Goal: Task Accomplishment & Management: Use online tool/utility

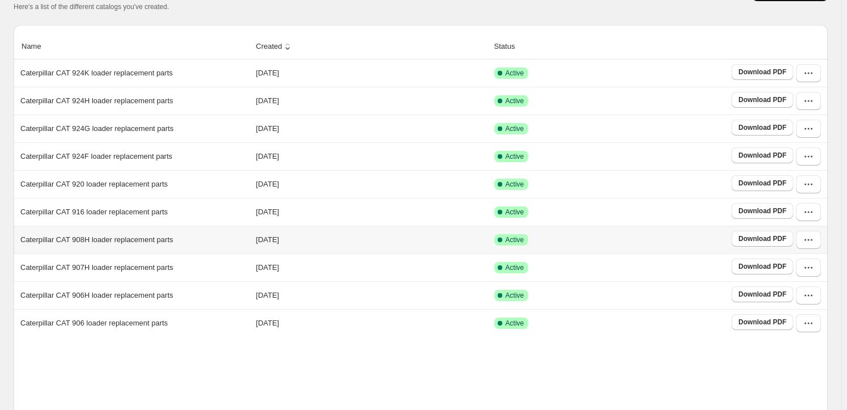
scroll to position [211, 0]
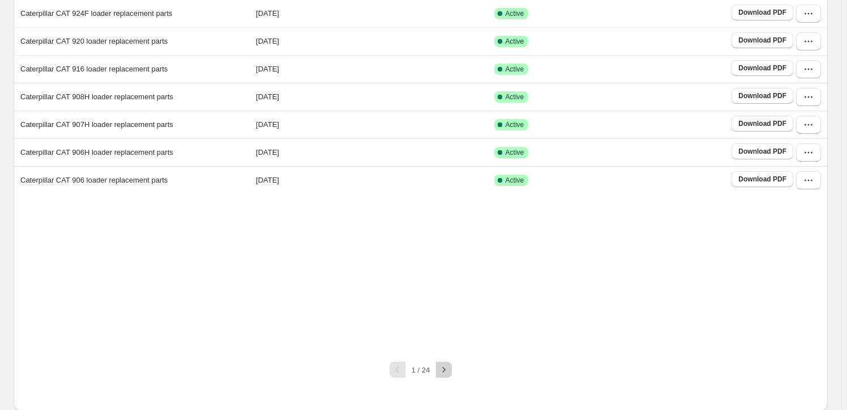
click at [450, 364] on icon "button" at bounding box center [443, 369] width 11 height 11
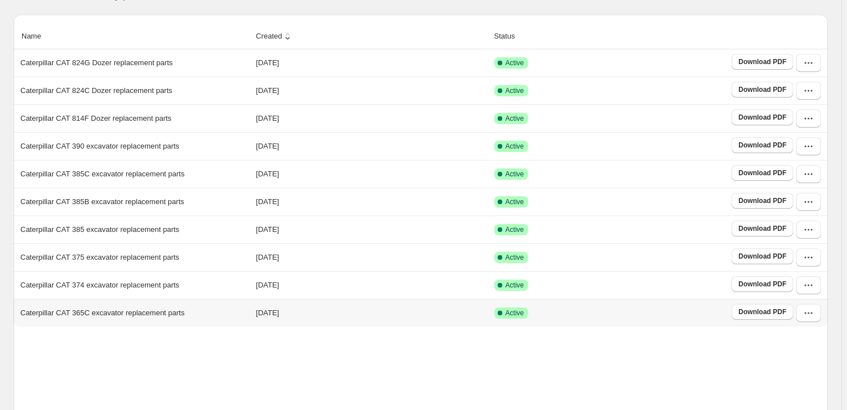
scroll to position [177, 0]
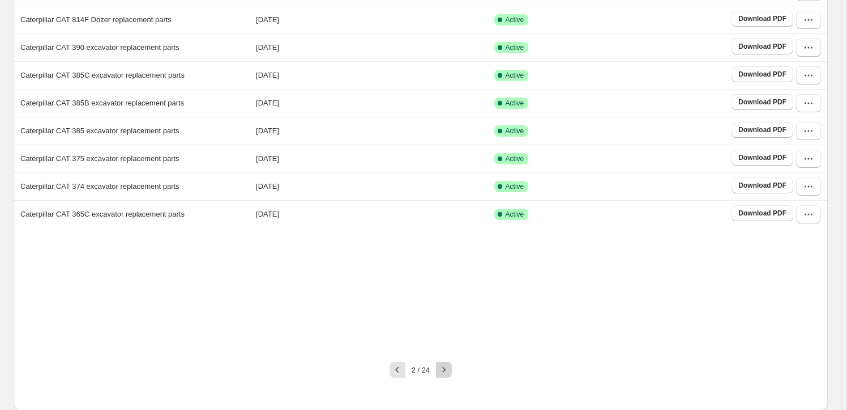
click at [450, 373] on icon "button" at bounding box center [443, 369] width 11 height 11
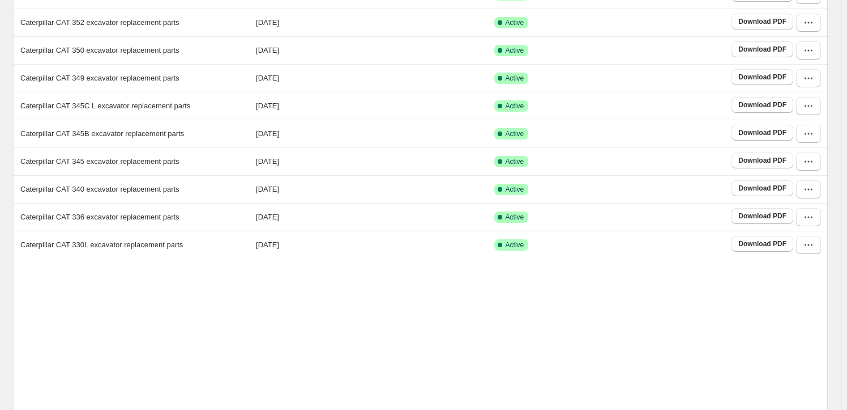
scroll to position [211, 0]
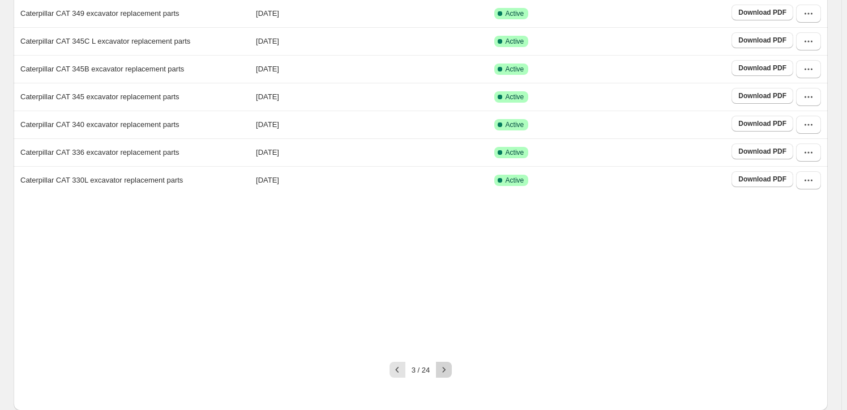
click at [452, 370] on button "button" at bounding box center [444, 369] width 16 height 16
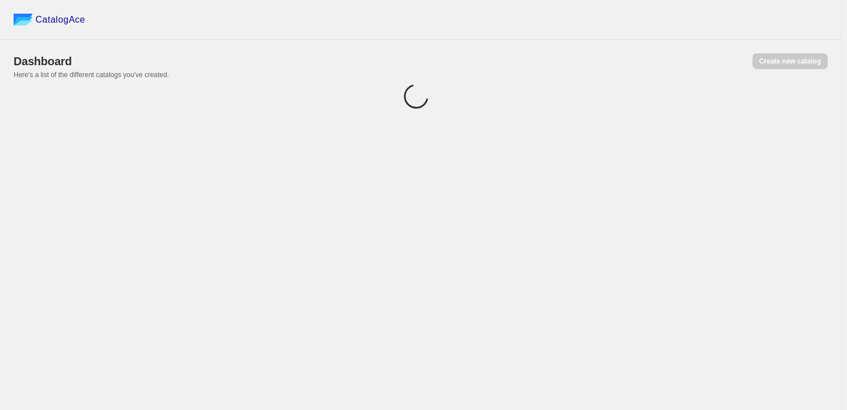
scroll to position [0, 0]
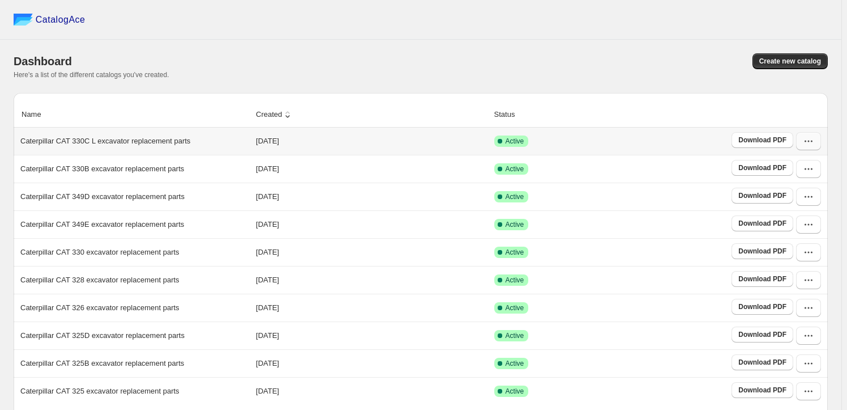
click at [808, 143] on icon "button" at bounding box center [808, 140] width 11 height 11
click at [807, 167] on span "View catalog" at bounding box center [798, 165] width 41 height 8
click at [799, 237] on span "Edit" at bounding box center [807, 242] width 58 height 11
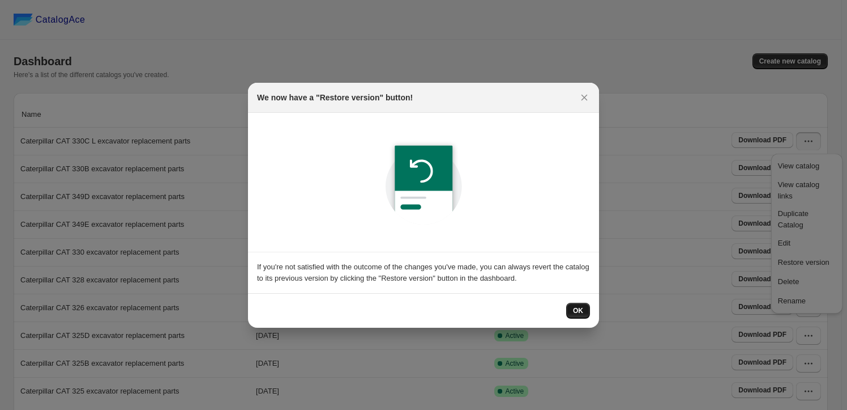
click at [581, 317] on button "OK" at bounding box center [578, 310] width 24 height 16
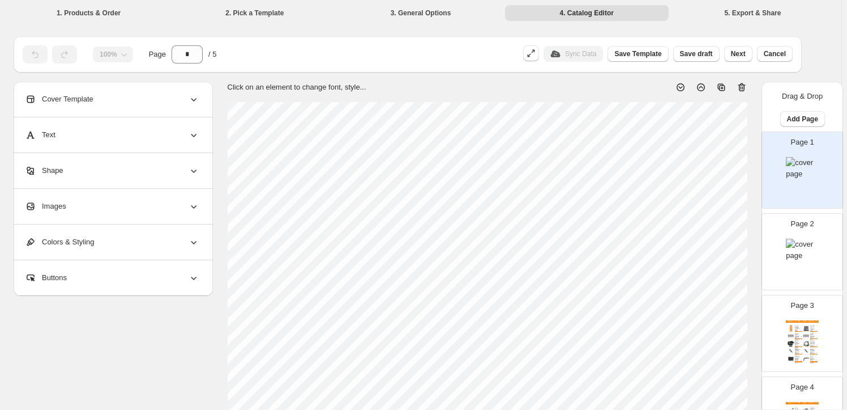
click at [109, 208] on div "Images" at bounding box center [112, 206] width 174 height 35
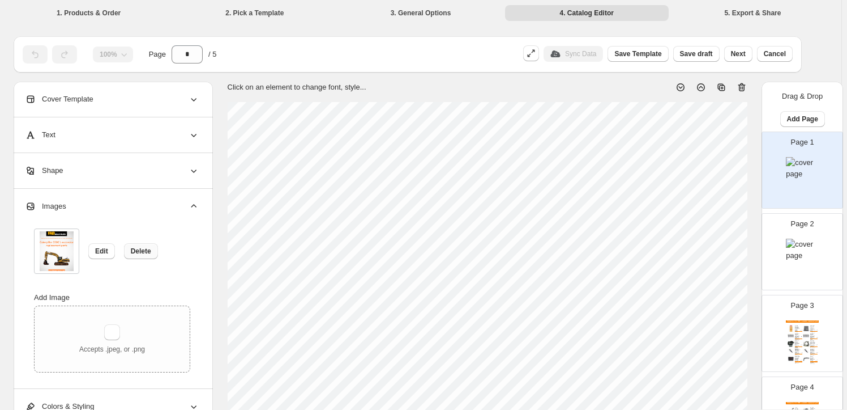
click at [136, 248] on span "Delete" at bounding box center [141, 250] width 20 height 9
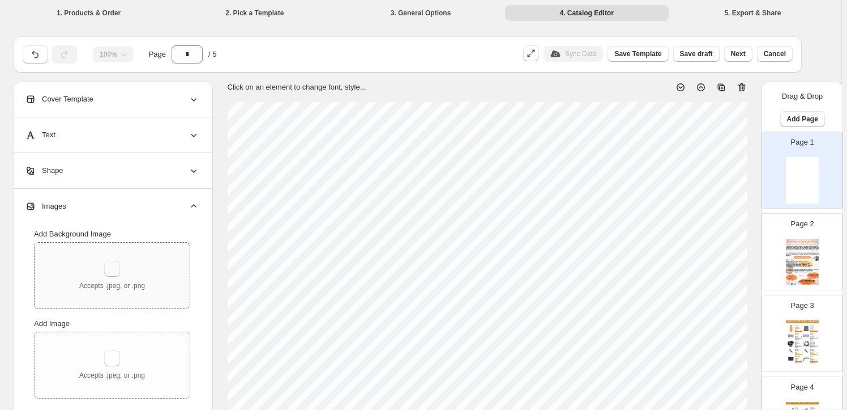
click at [111, 263] on button "button" at bounding box center [112, 269] width 16 height 16
type input "**********"
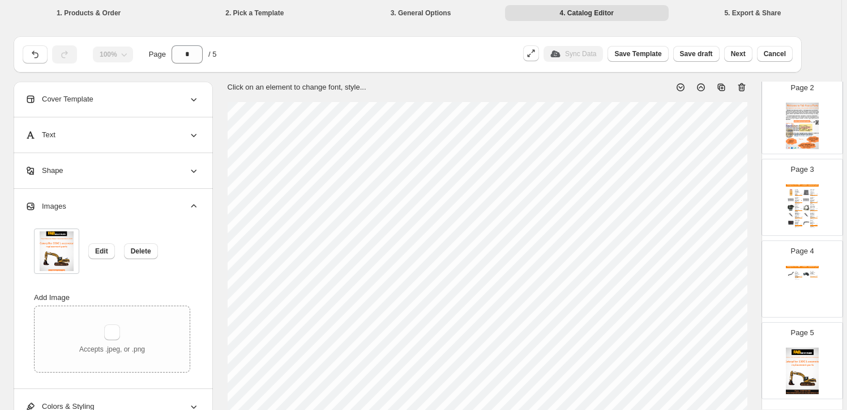
scroll to position [154, 0]
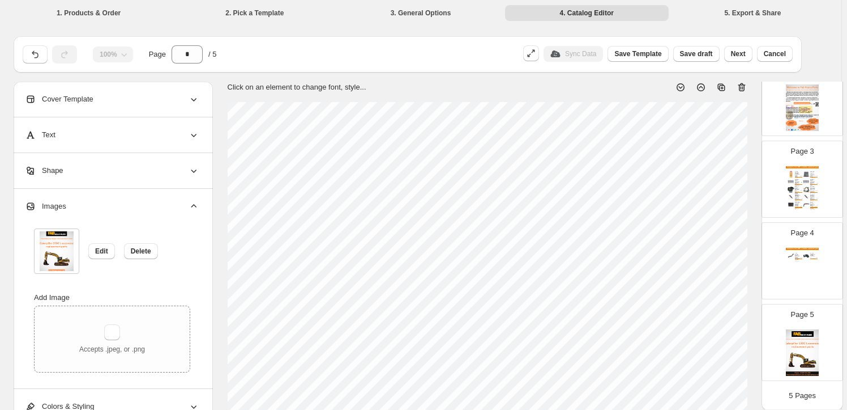
click at [811, 350] on img at bounding box center [802, 352] width 33 height 46
type input "*"
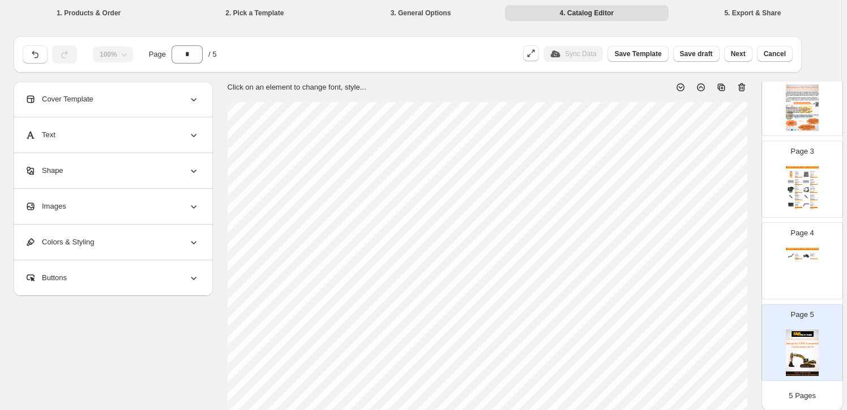
click at [117, 212] on div "Images" at bounding box center [112, 206] width 174 height 35
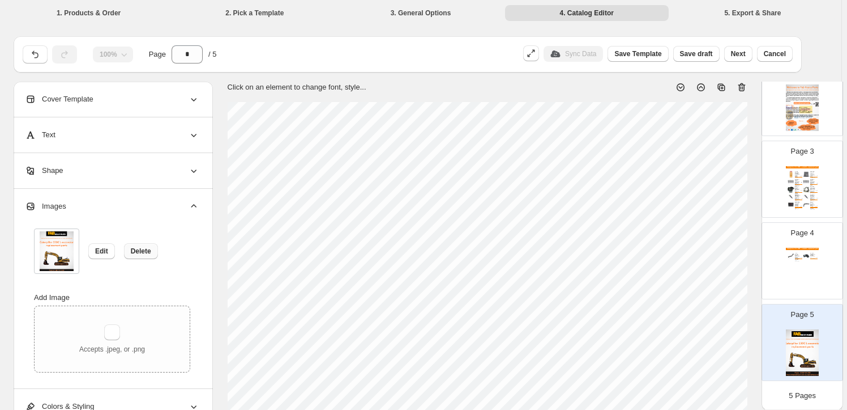
click at [141, 249] on span "Delete" at bounding box center [141, 250] width 20 height 9
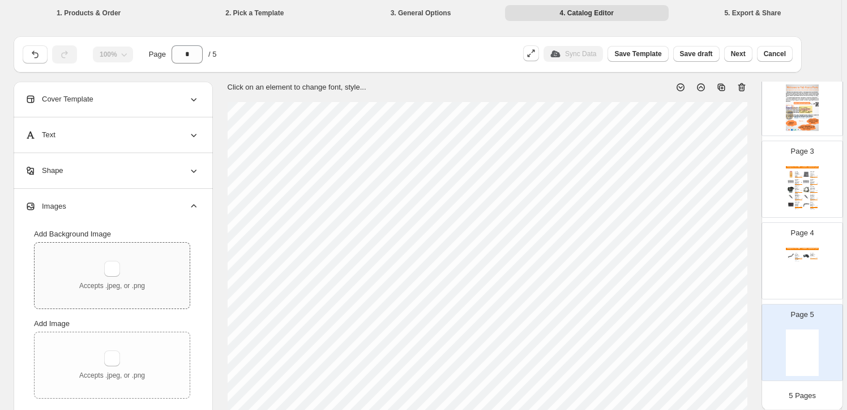
click at [104, 256] on div "Accepts .jpeg, or .png" at bounding box center [112, 275] width 155 height 66
type input "**********"
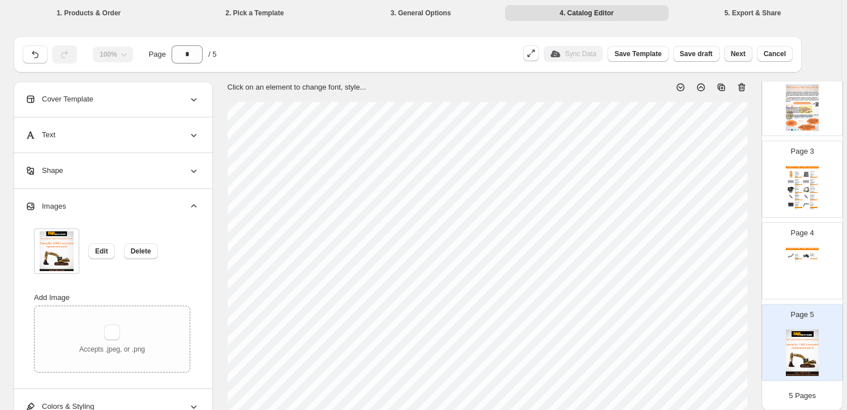
click at [745, 52] on span "Next" at bounding box center [738, 53] width 15 height 9
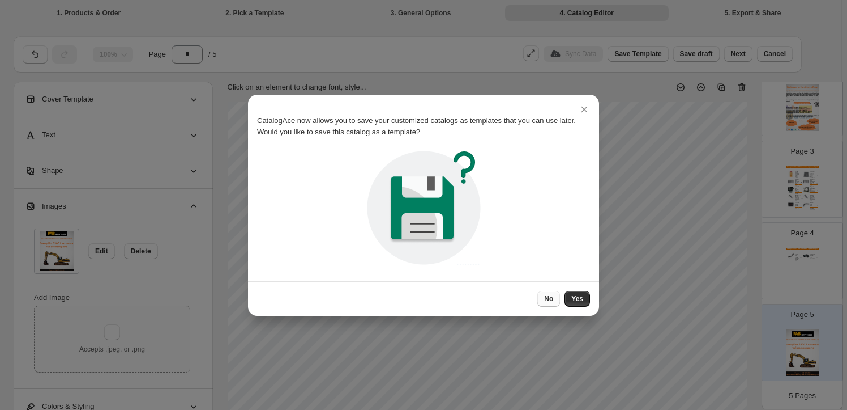
click at [546, 301] on span "No" at bounding box center [548, 298] width 9 height 9
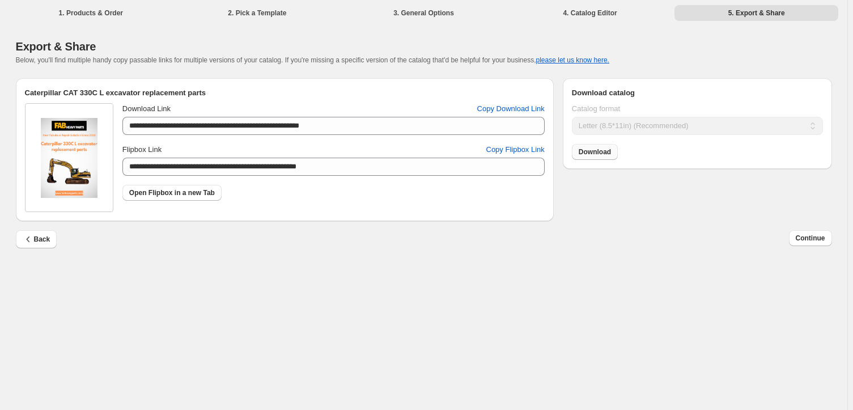
click at [611, 156] on link "Download" at bounding box center [595, 152] width 46 height 16
click at [808, 238] on span "Continue" at bounding box center [809, 237] width 29 height 9
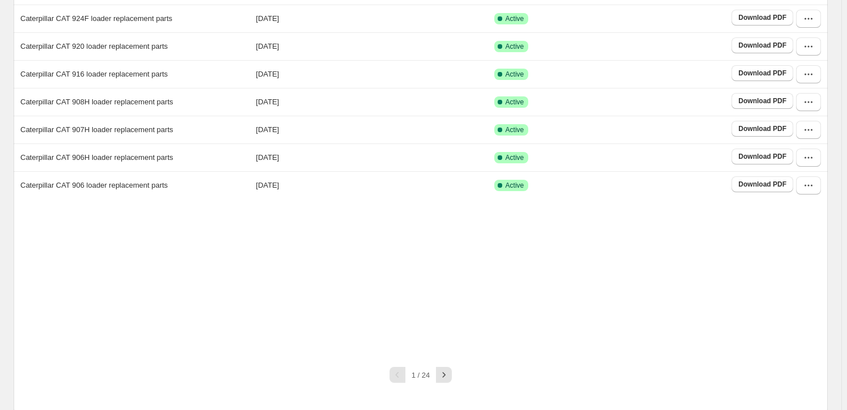
scroll to position [211, 0]
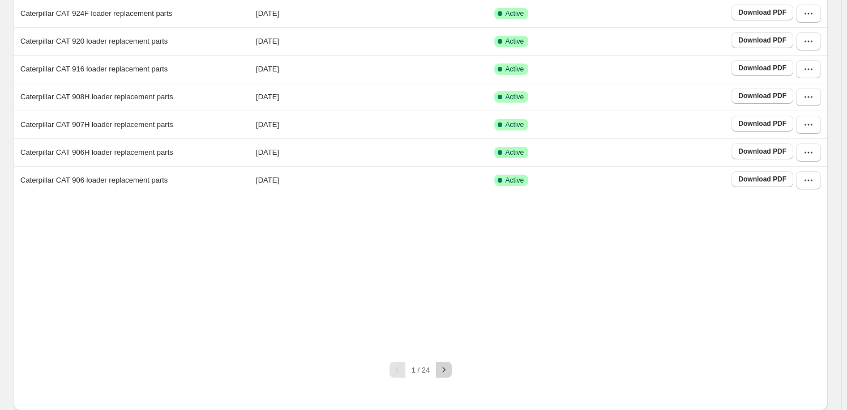
click at [450, 364] on icon "button" at bounding box center [443, 369] width 11 height 11
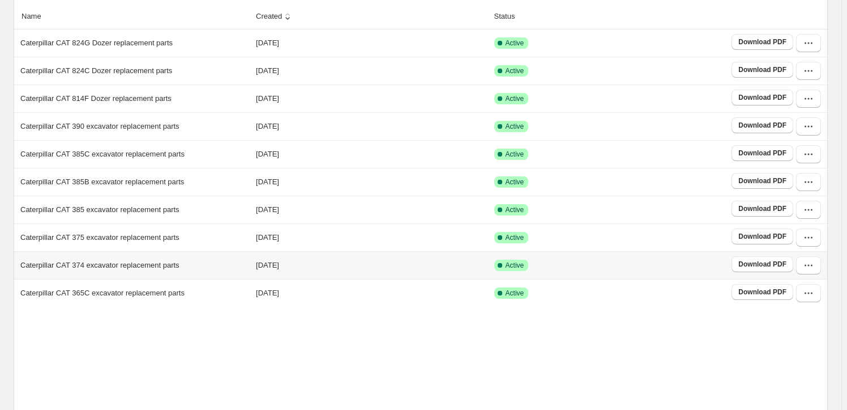
scroll to position [177, 0]
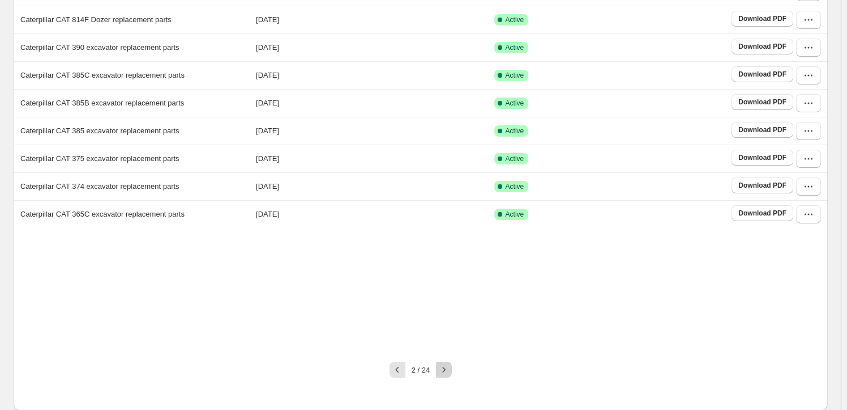
click at [449, 365] on icon "button" at bounding box center [443, 369] width 11 height 11
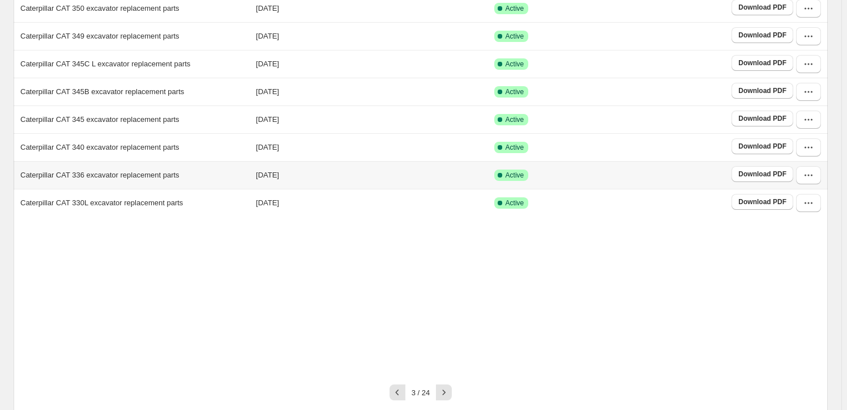
scroll to position [211, 0]
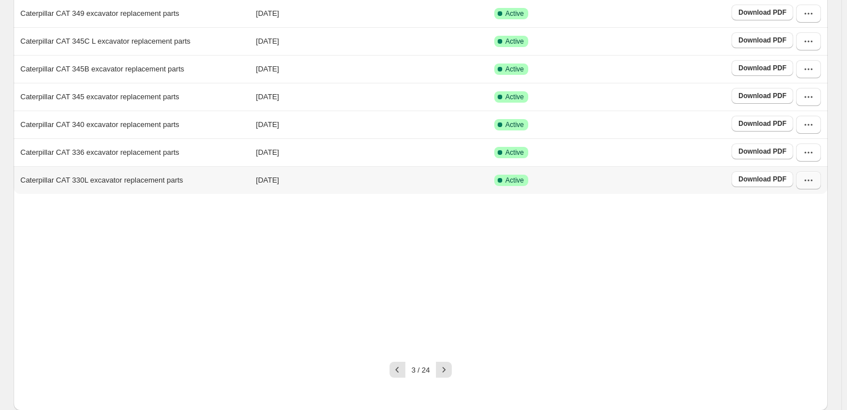
click at [814, 176] on icon "button" at bounding box center [808, 179] width 11 height 11
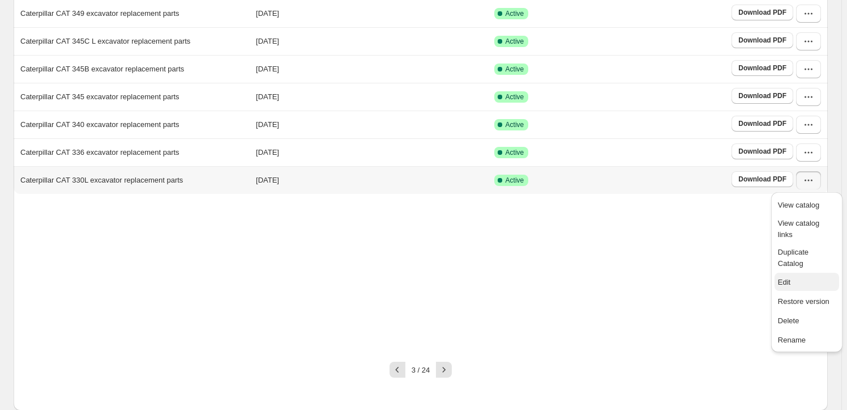
click at [787, 272] on button "Edit" at bounding box center [807, 281] width 65 height 18
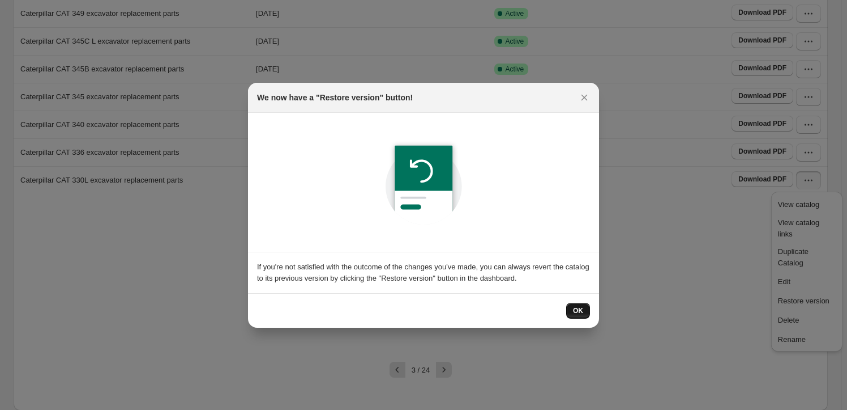
click at [584, 310] on button "OK" at bounding box center [578, 310] width 24 height 16
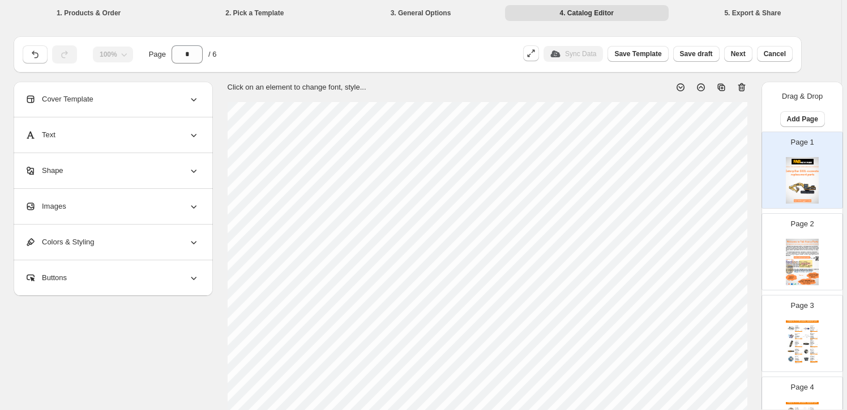
click at [123, 211] on div "Images" at bounding box center [112, 206] width 174 height 35
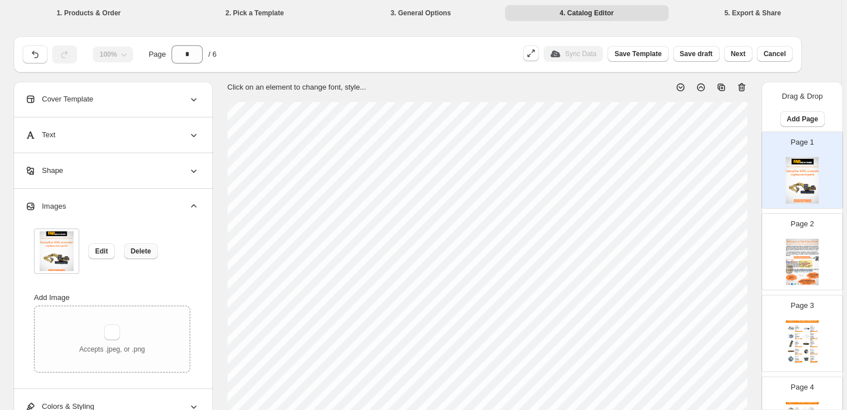
click at [146, 255] on button "Delete" at bounding box center [141, 251] width 34 height 16
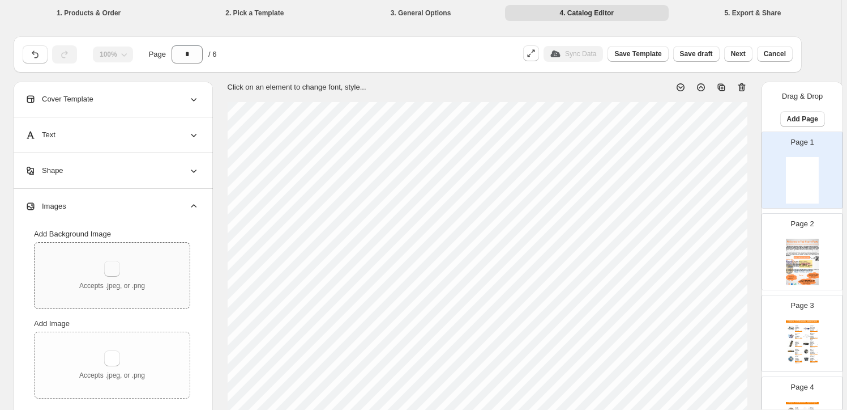
click at [117, 271] on button "button" at bounding box center [112, 269] width 16 height 16
type input "**********"
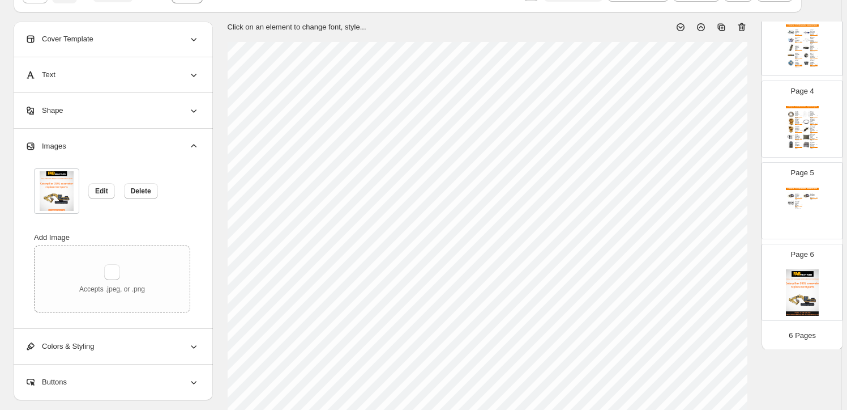
scroll to position [154, 0]
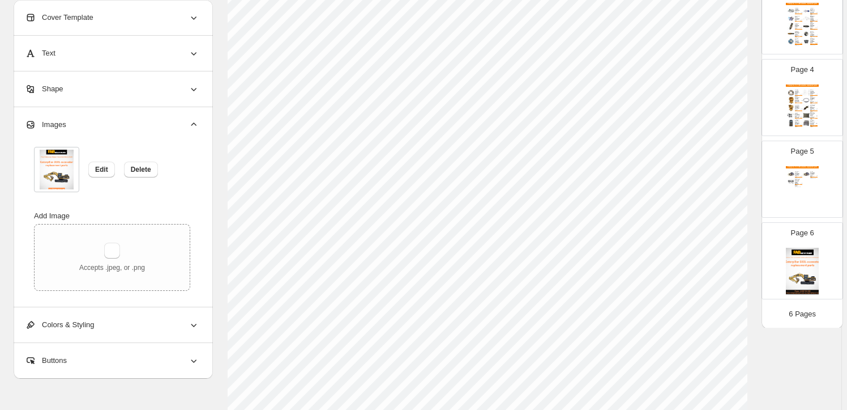
click at [812, 276] on img at bounding box center [802, 271] width 33 height 46
type input "*"
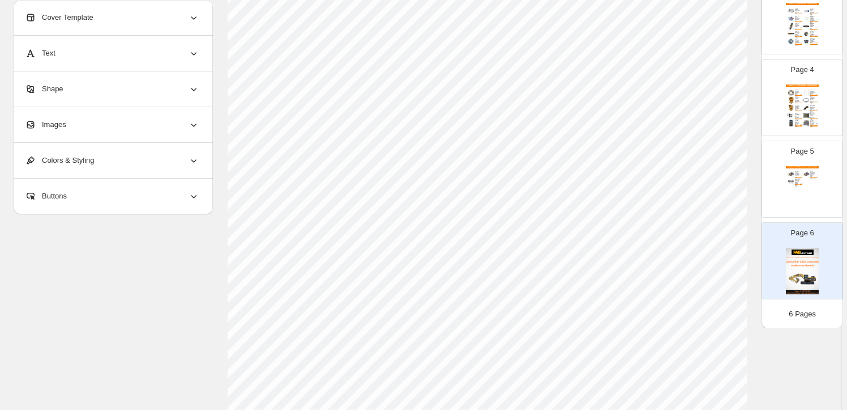
click at [120, 135] on div "Images" at bounding box center [112, 124] width 174 height 35
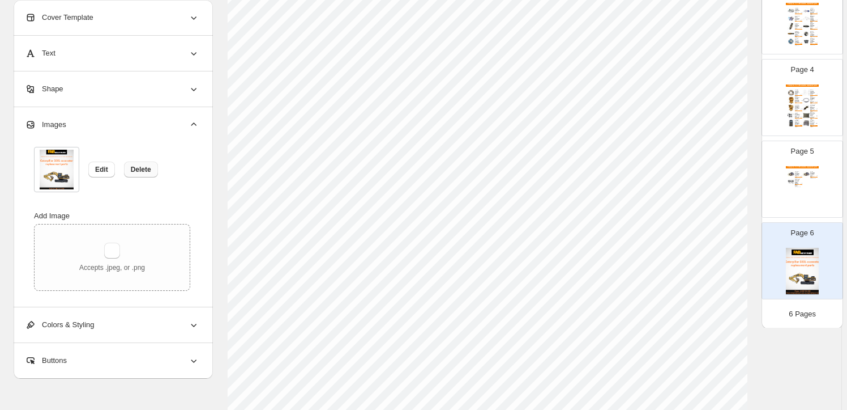
click at [135, 166] on span "Delete" at bounding box center [141, 169] width 20 height 9
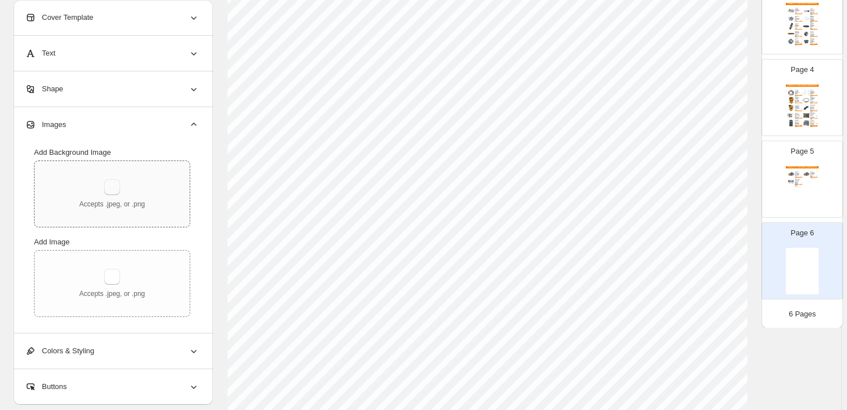
click at [114, 191] on button "button" at bounding box center [112, 187] width 16 height 16
type input "**********"
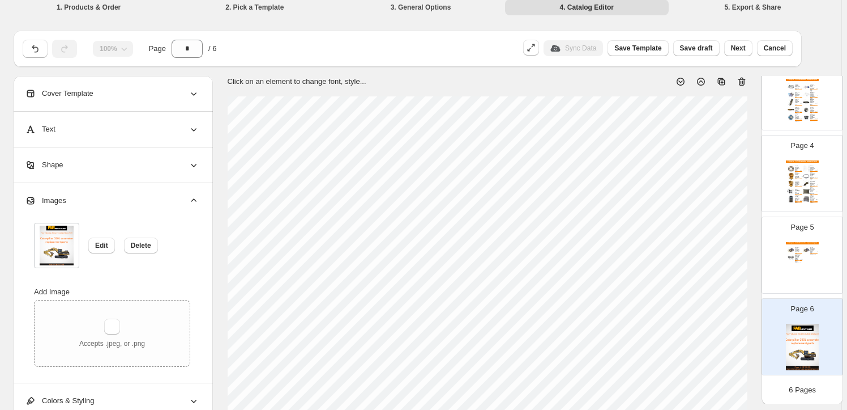
scroll to position [0, 0]
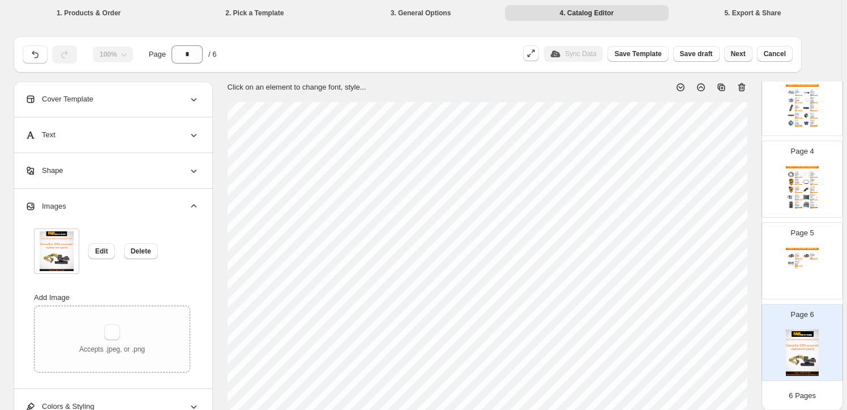
click at [746, 53] on span "Next" at bounding box center [738, 53] width 15 height 9
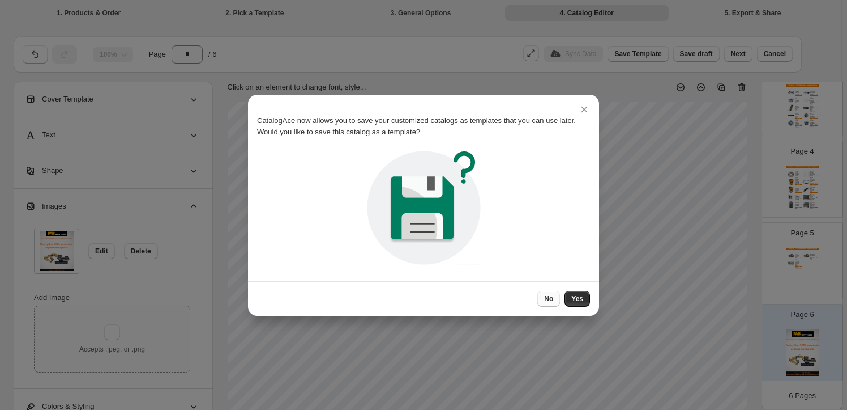
click at [547, 296] on span "No" at bounding box center [548, 298] width 9 height 9
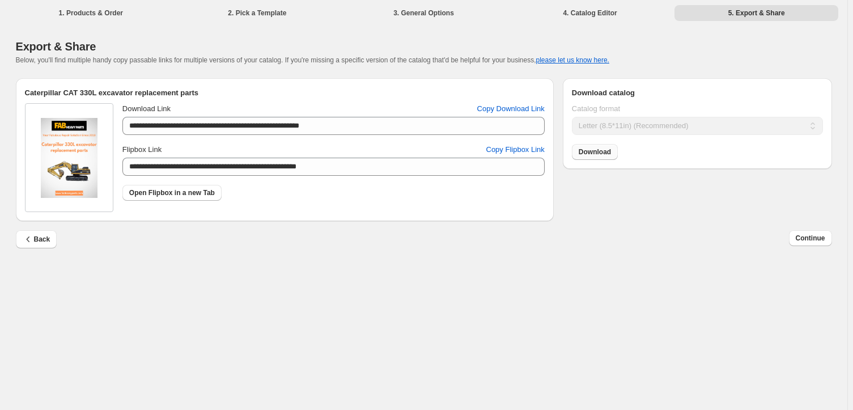
click at [589, 152] on span "Download" at bounding box center [594, 151] width 32 height 9
click at [803, 232] on button "Continue" at bounding box center [810, 238] width 43 height 16
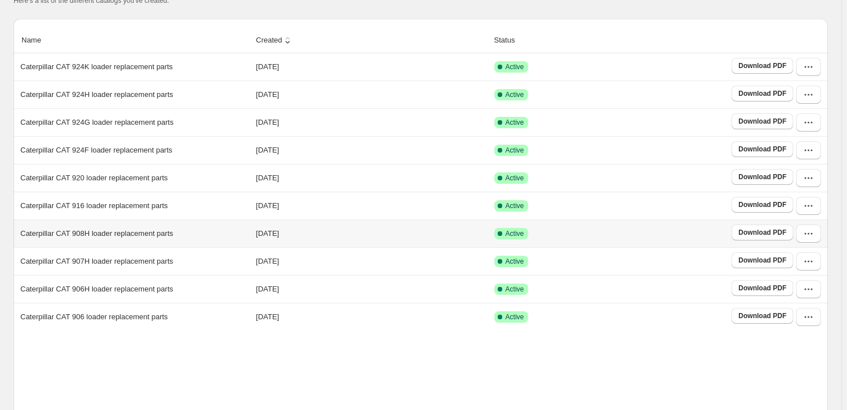
scroll to position [206, 0]
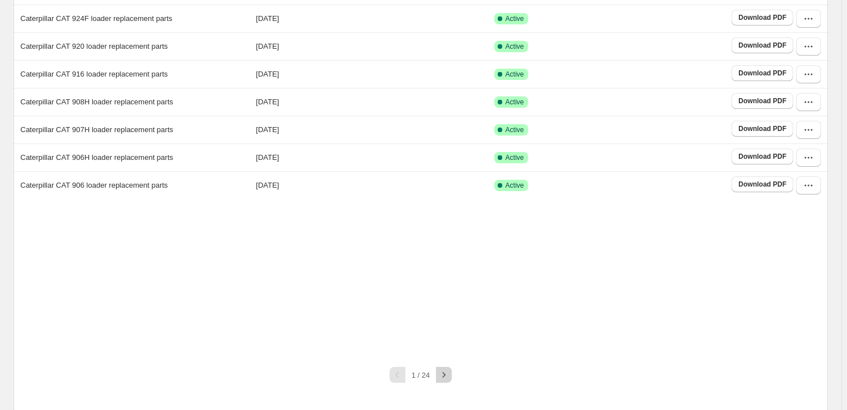
click at [449, 376] on icon "button" at bounding box center [443, 374] width 11 height 11
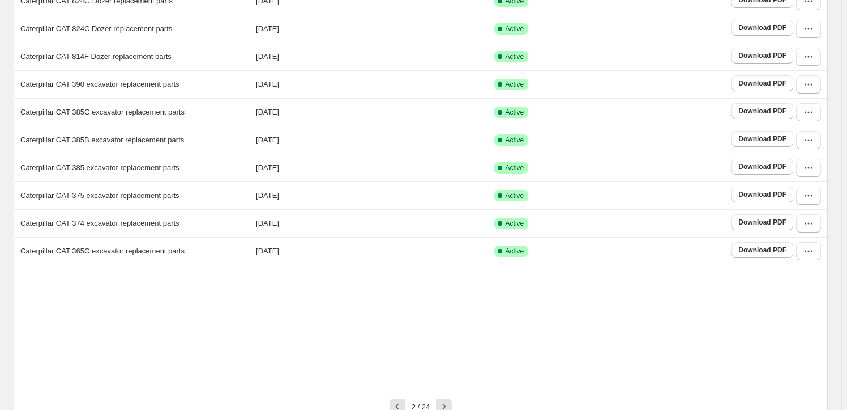
scroll to position [177, 0]
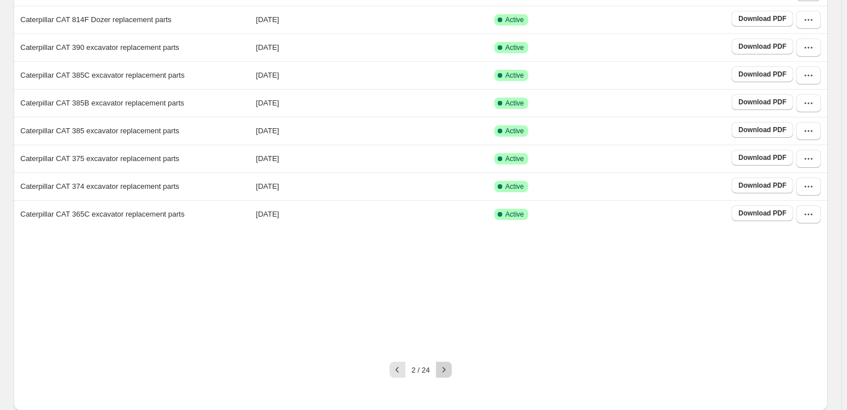
click at [450, 373] on icon "button" at bounding box center [443, 369] width 11 height 11
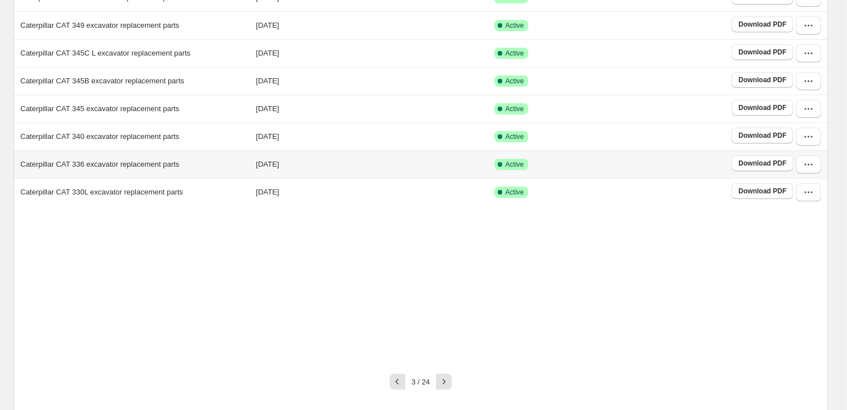
scroll to position [206, 0]
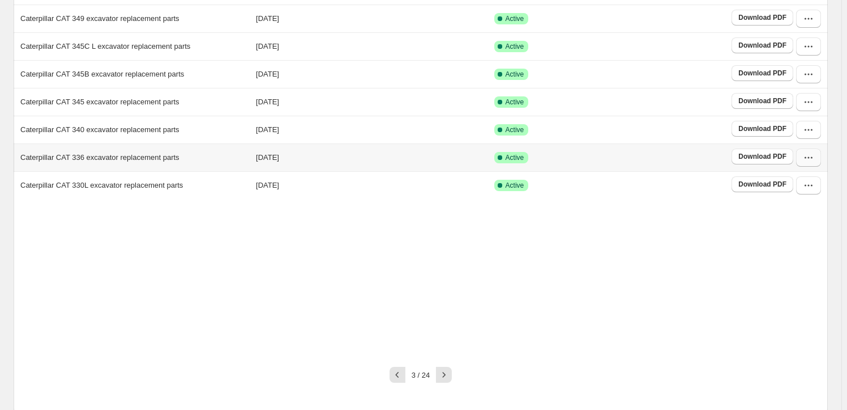
click at [815, 156] on icon "button" at bounding box center [808, 157] width 11 height 11
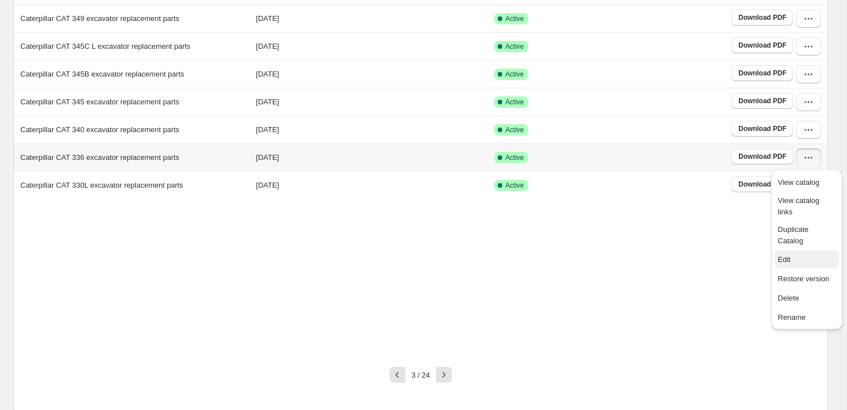
click at [789, 255] on span "Edit" at bounding box center [784, 259] width 12 height 8
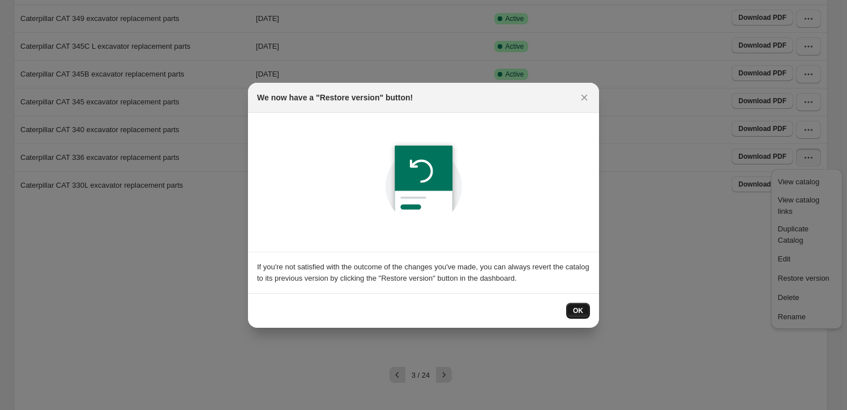
click at [583, 314] on button "OK" at bounding box center [578, 310] width 24 height 16
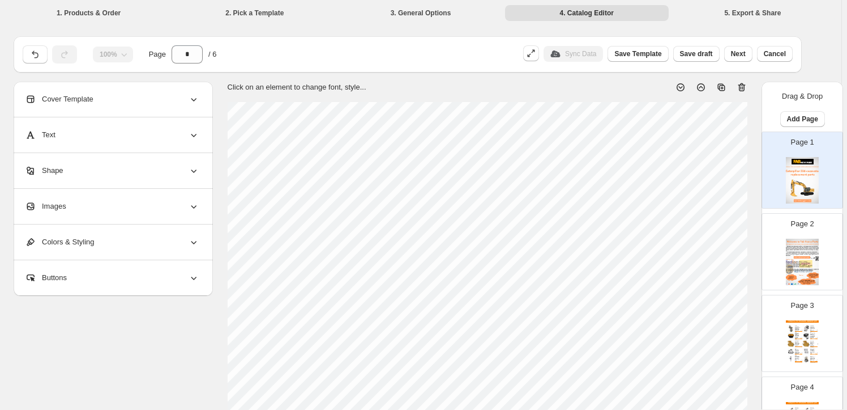
click at [112, 207] on div "Images" at bounding box center [112, 206] width 174 height 35
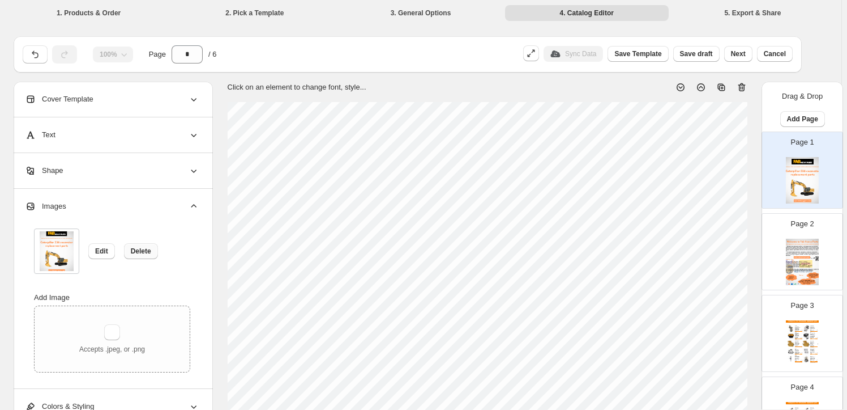
click at [148, 254] on span "Delete" at bounding box center [141, 250] width 20 height 9
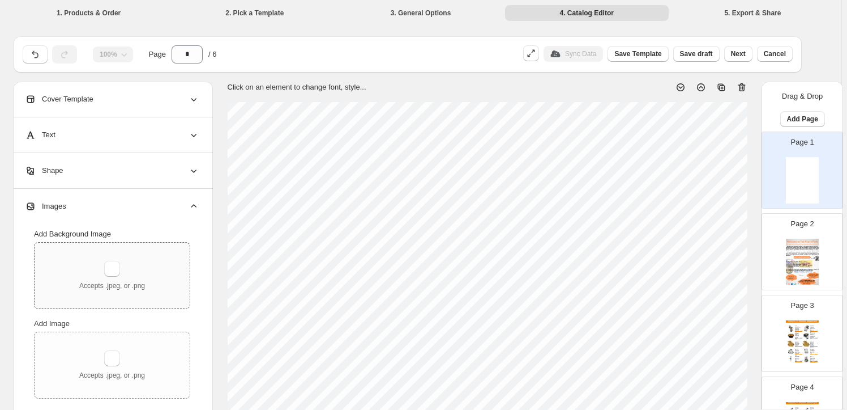
click at [131, 272] on div "Accepts .jpeg, or .png" at bounding box center [112, 275] width 66 height 29
type input "**********"
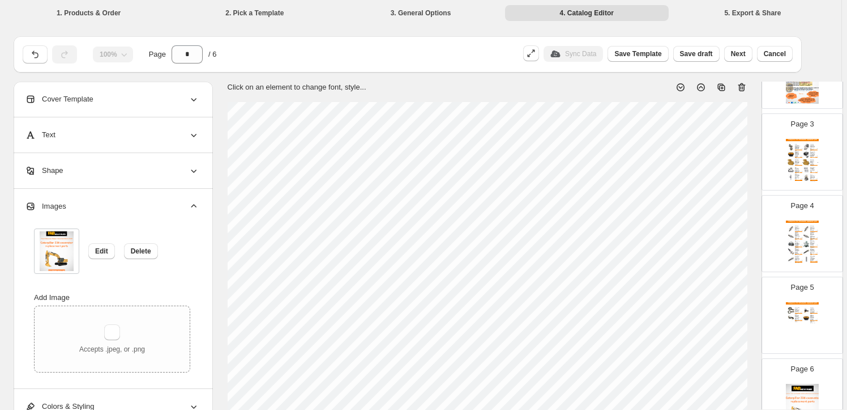
scroll to position [236, 0]
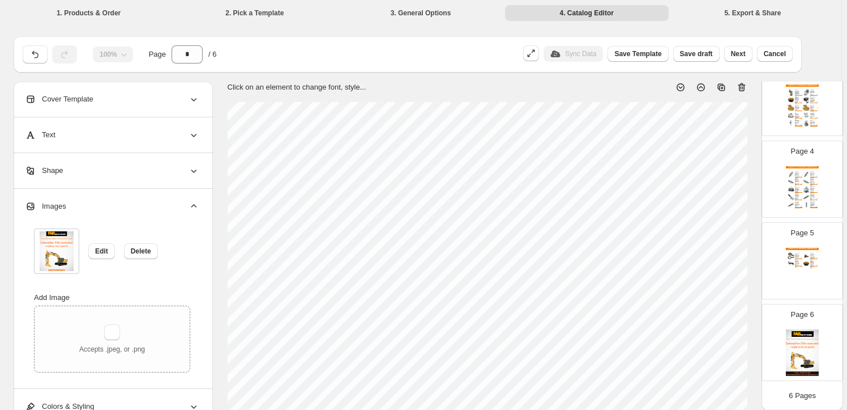
click at [815, 344] on img at bounding box center [802, 352] width 33 height 46
type input "*"
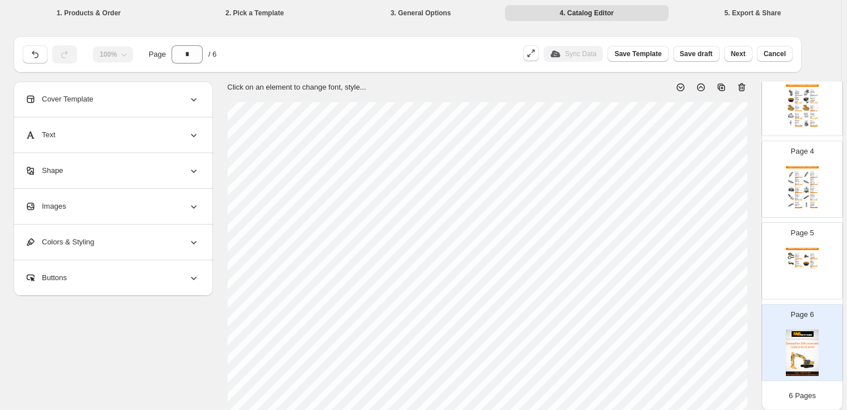
click at [156, 207] on div "Images" at bounding box center [112, 206] width 174 height 35
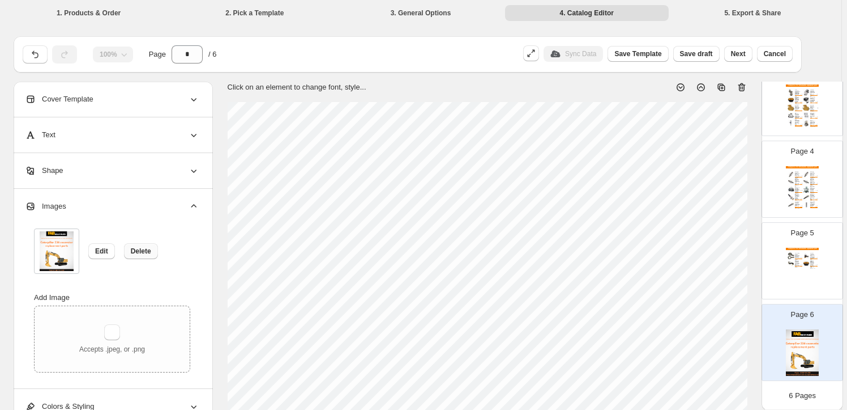
click at [146, 252] on span "Delete" at bounding box center [141, 250] width 20 height 9
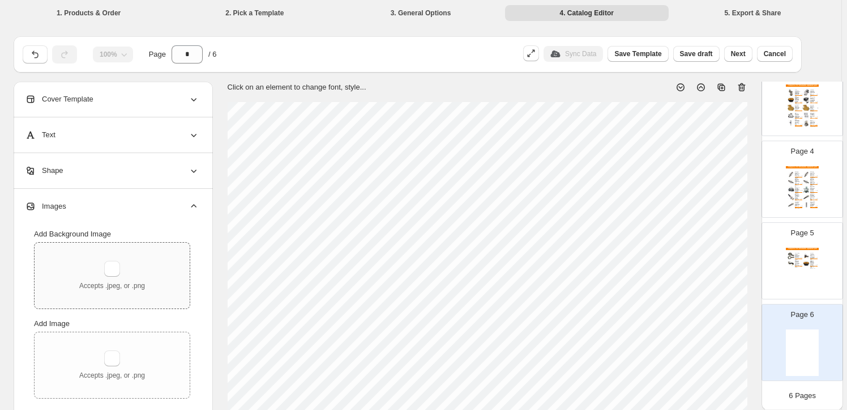
click at [127, 272] on div "Accepts .jpeg, or .png" at bounding box center [112, 275] width 66 height 29
type input "**********"
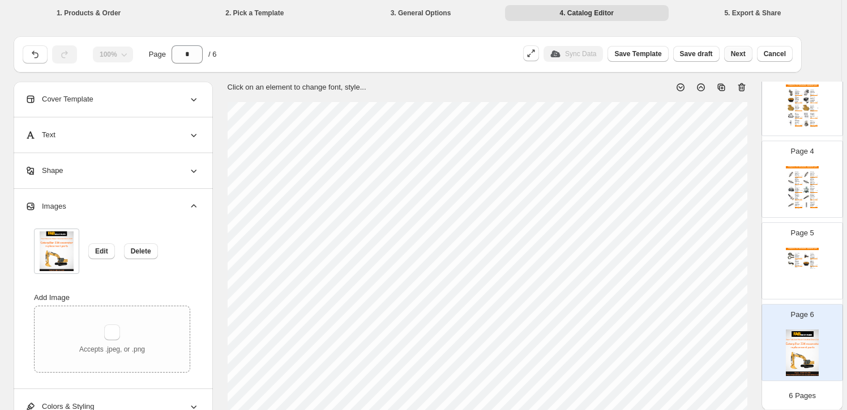
click at [738, 51] on span "Next" at bounding box center [738, 53] width 15 height 9
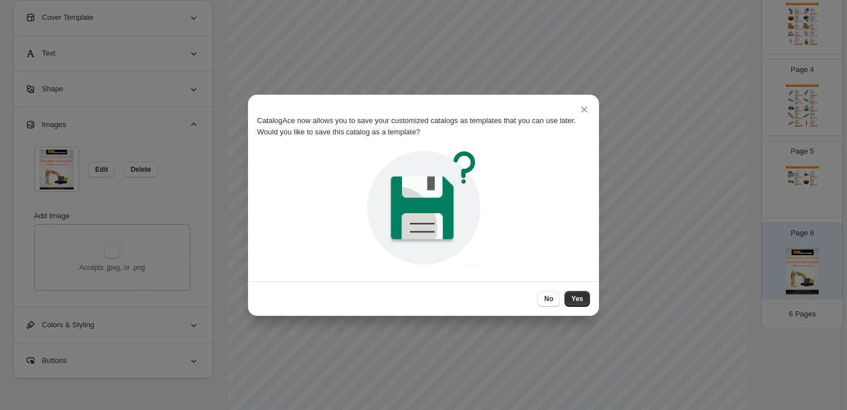
scroll to position [0, 0]
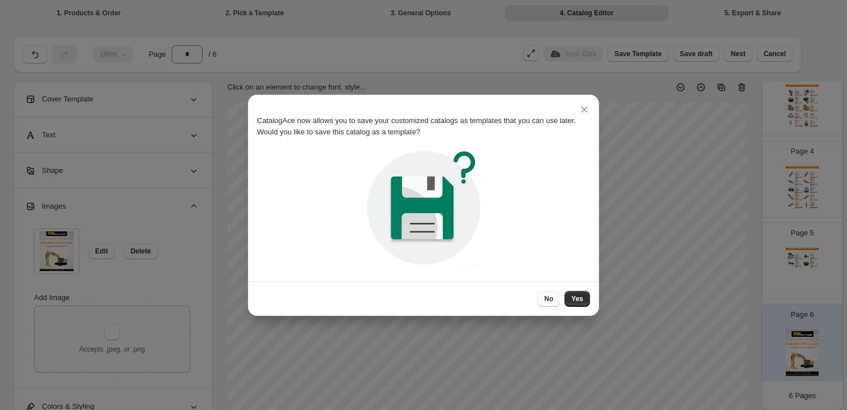
click at [548, 295] on span "No" at bounding box center [548, 298] width 9 height 9
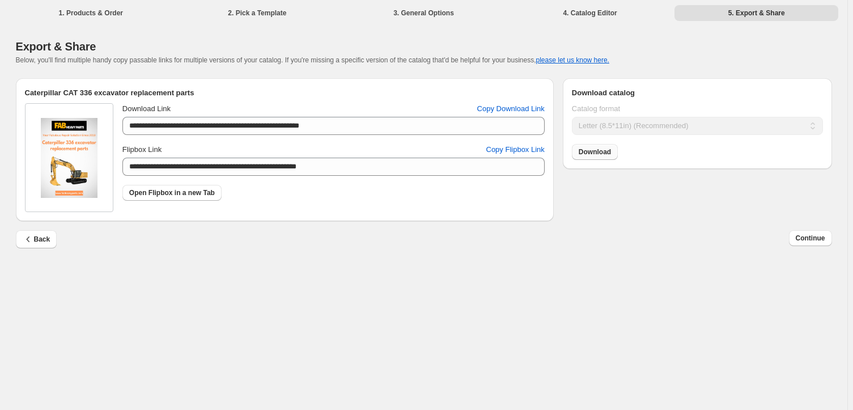
click at [604, 153] on span "Download" at bounding box center [594, 151] width 32 height 9
click at [815, 240] on span "Continue" at bounding box center [809, 237] width 29 height 9
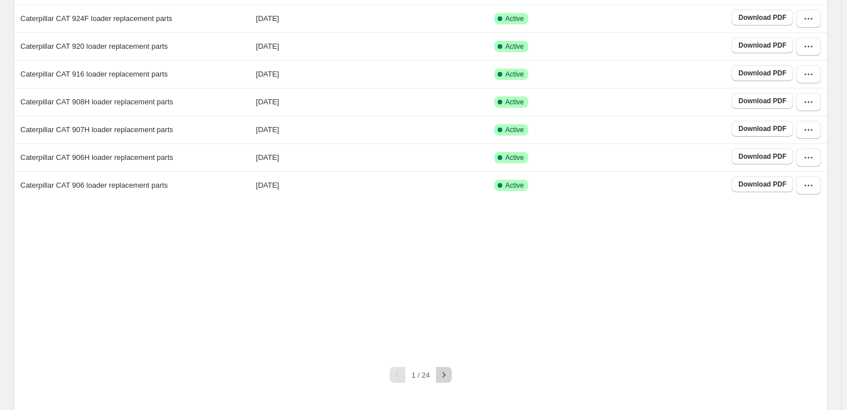
scroll to position [211, 0]
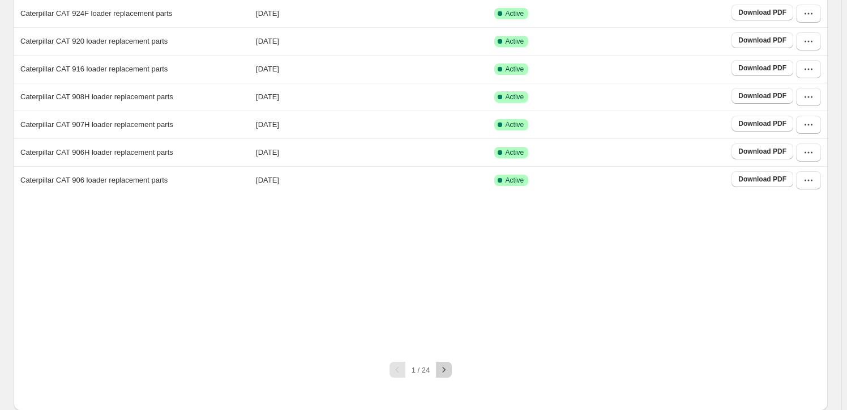
click at [440, 373] on button "button" at bounding box center [444, 369] width 16 height 16
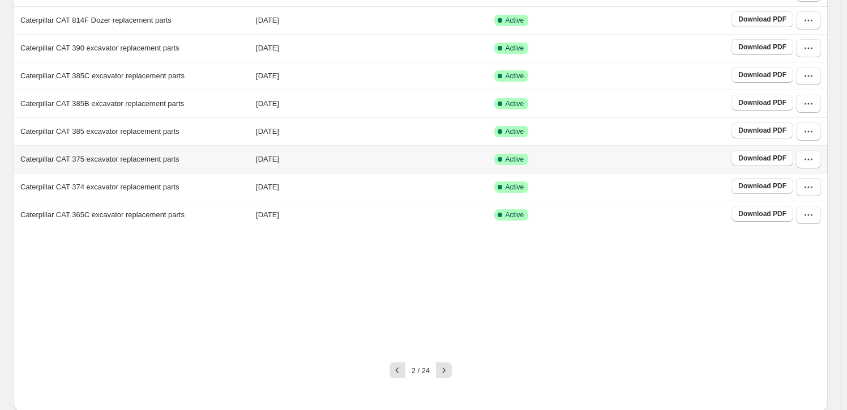
scroll to position [177, 0]
click at [450, 370] on icon "button" at bounding box center [443, 369] width 11 height 11
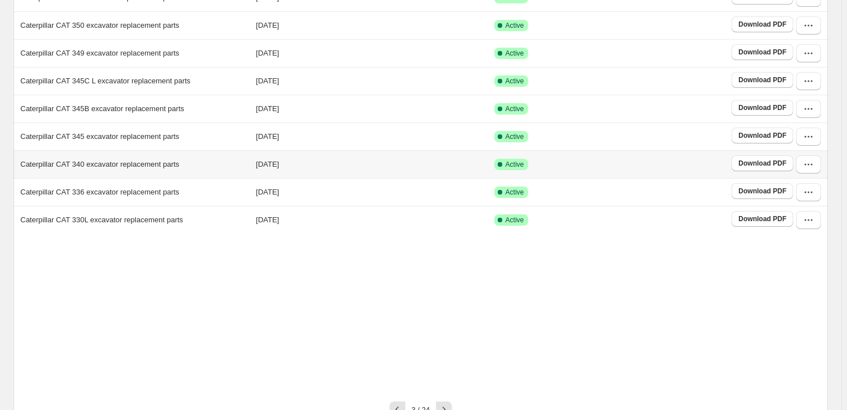
scroll to position [211, 0]
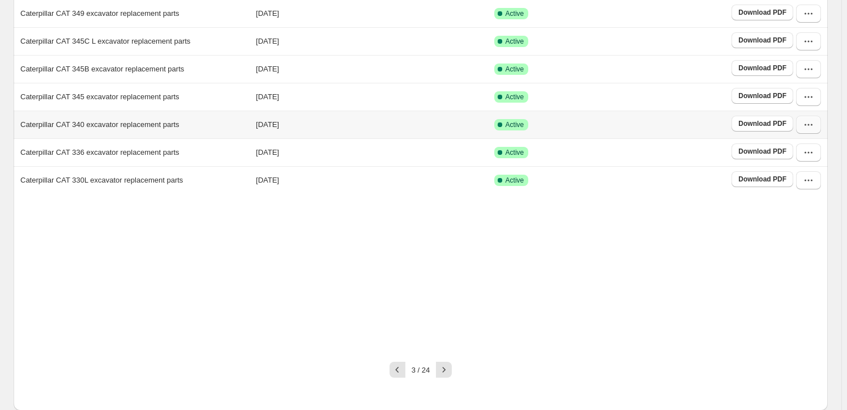
click at [813, 128] on icon "button" at bounding box center [808, 124] width 11 height 11
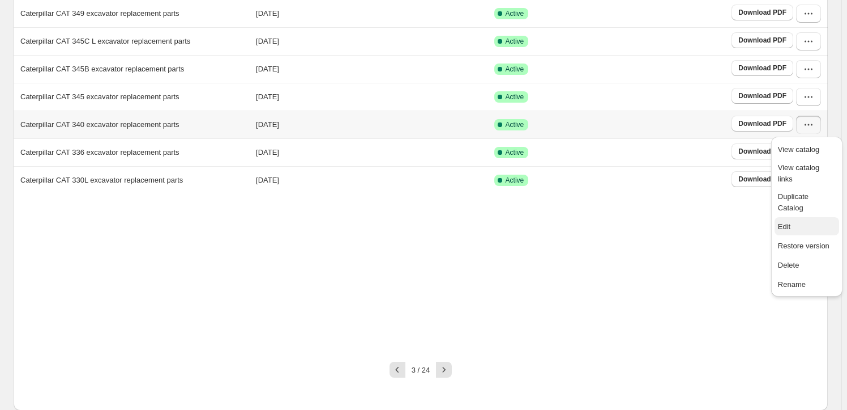
click at [806, 221] on span "Edit" at bounding box center [807, 226] width 58 height 11
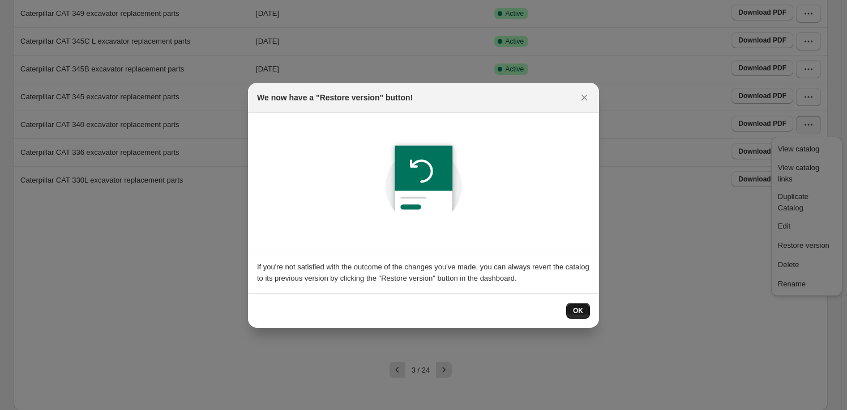
click at [581, 313] on span "OK" at bounding box center [578, 310] width 10 height 9
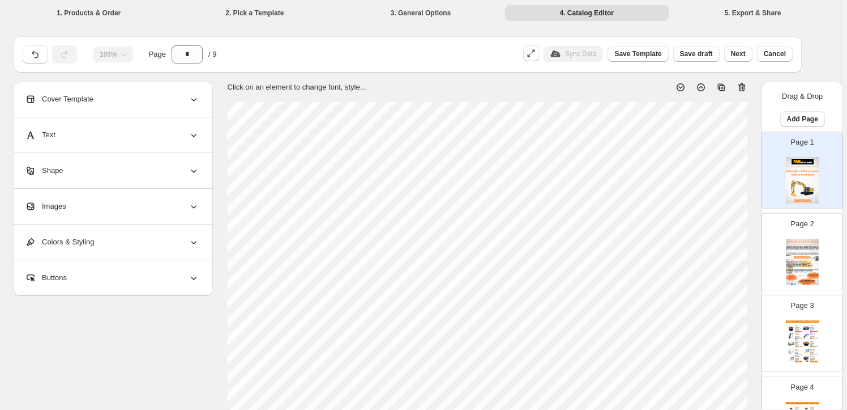
click at [160, 214] on div "Images" at bounding box center [112, 206] width 174 height 35
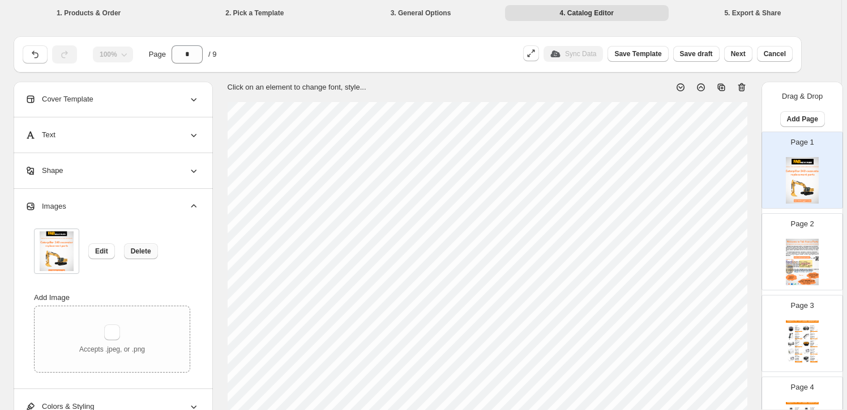
click at [155, 254] on button "Delete" at bounding box center [141, 251] width 34 height 16
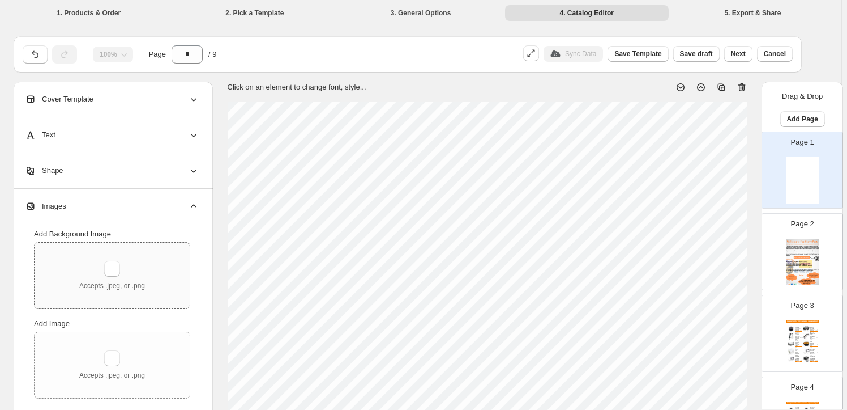
click at [104, 265] on div "Accepts .jpeg, or .png" at bounding box center [112, 275] width 66 height 29
type input "**********"
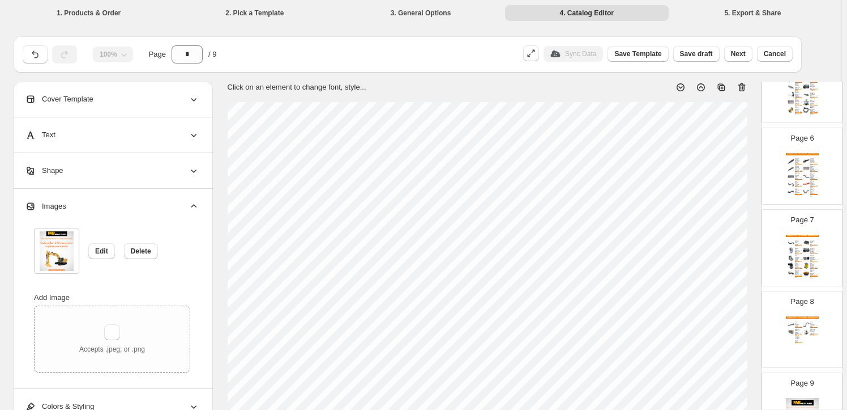
scroll to position [480, 0]
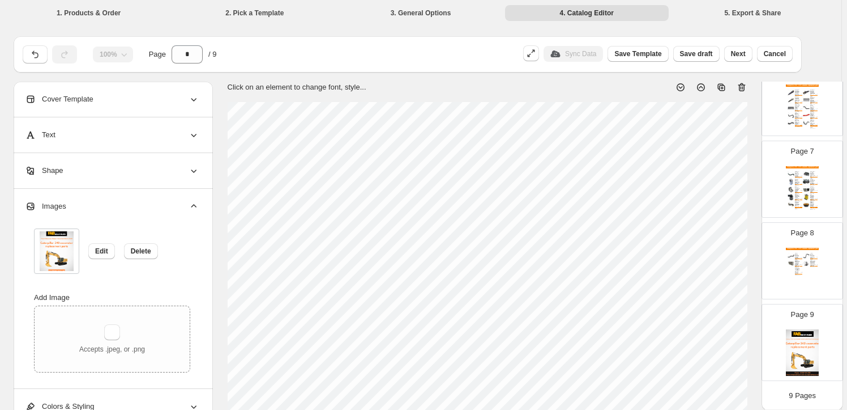
click at [800, 322] on div "Page 9" at bounding box center [797, 338] width 71 height 76
type input "*"
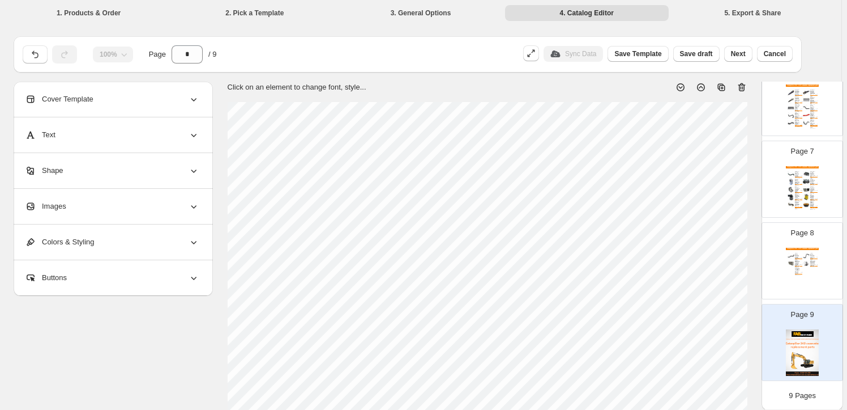
click at [121, 200] on div "Images" at bounding box center [112, 206] width 174 height 35
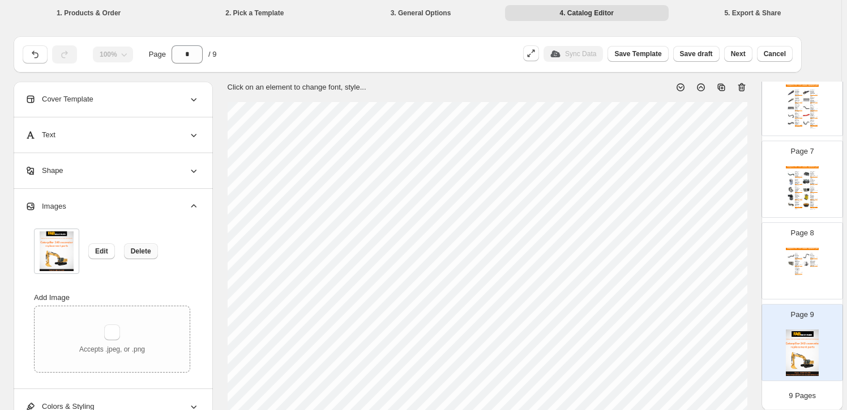
click at [146, 250] on span "Delete" at bounding box center [141, 250] width 20 height 9
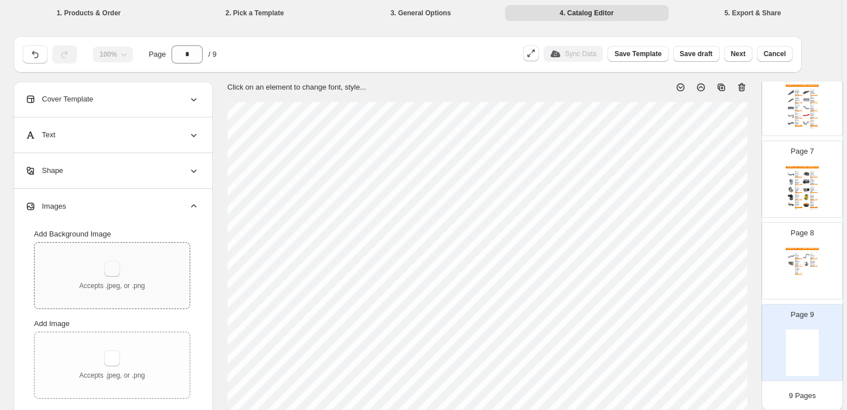
click at [112, 261] on button "button" at bounding box center [112, 269] width 16 height 16
type input "**********"
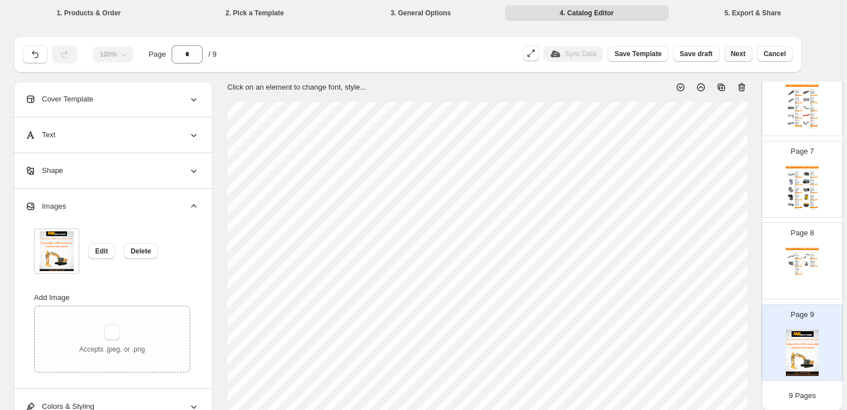
click at [751, 56] on button "Next" at bounding box center [739, 54] width 28 height 16
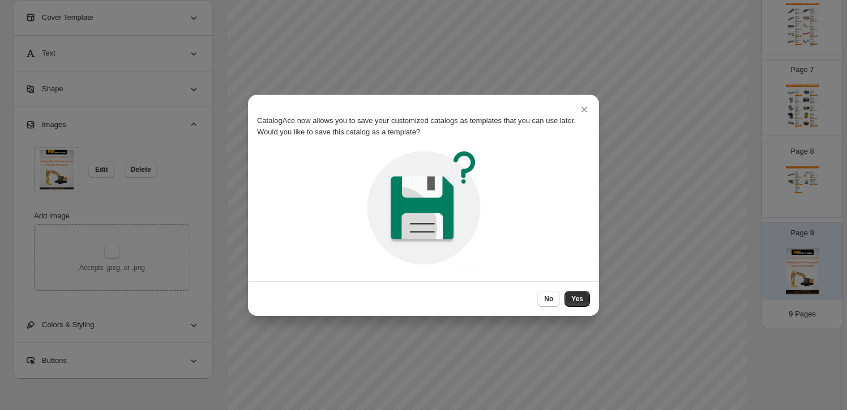
scroll to position [0, 0]
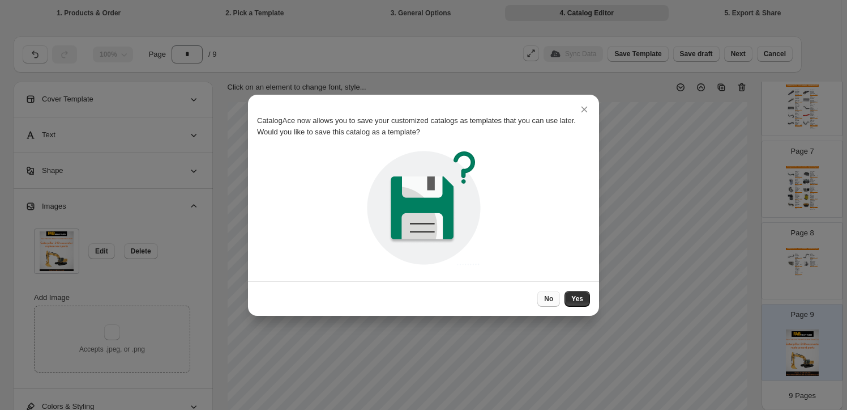
click at [549, 293] on button "No" at bounding box center [549, 299] width 23 height 16
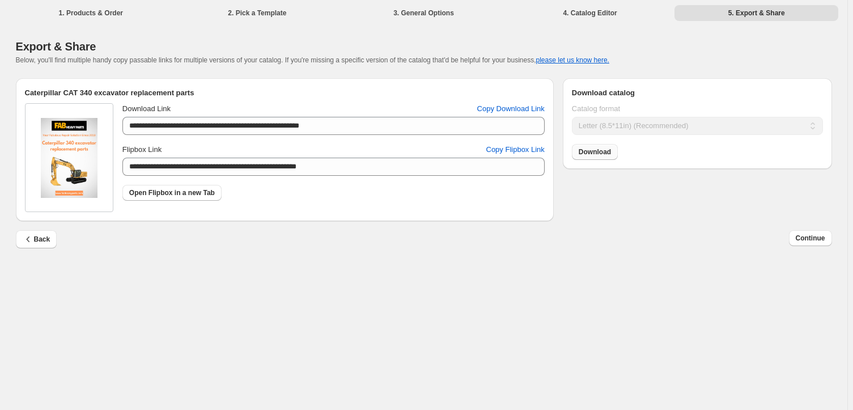
click at [595, 151] on span "Download" at bounding box center [594, 151] width 32 height 9
click at [819, 238] on span "Continue" at bounding box center [809, 237] width 29 height 9
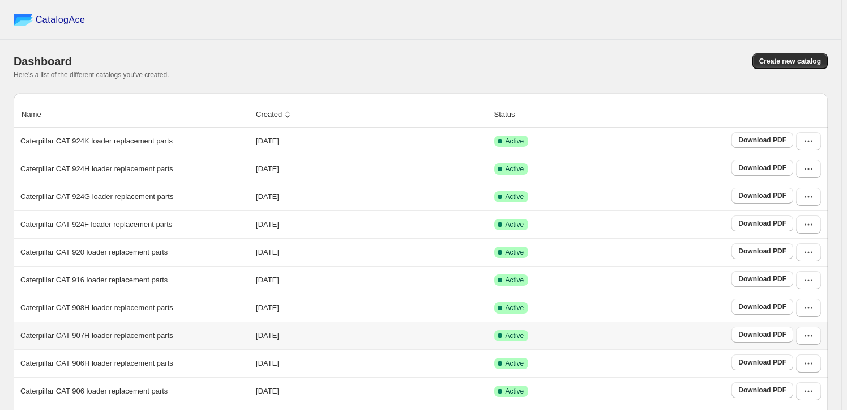
scroll to position [211, 0]
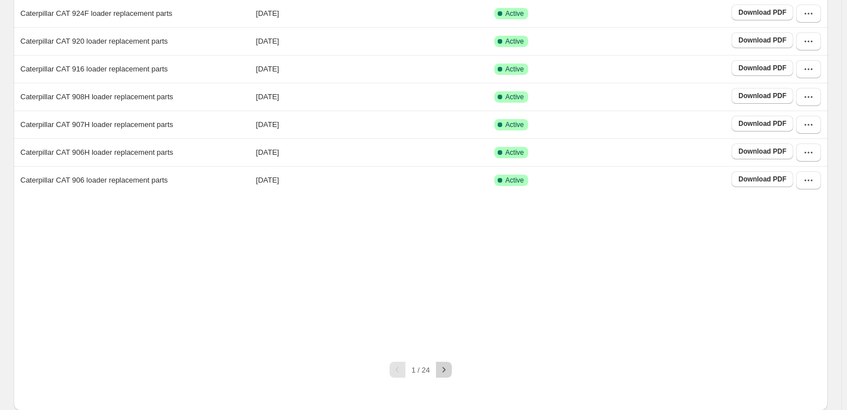
click at [443, 368] on icon "button" at bounding box center [443, 369] width 11 height 11
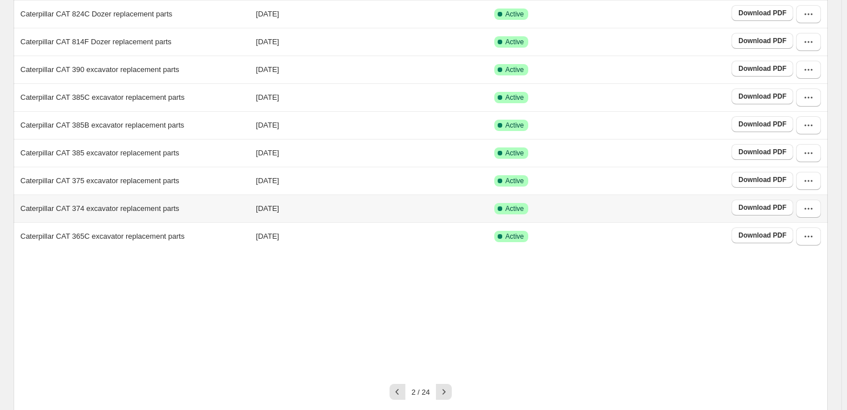
scroll to position [177, 0]
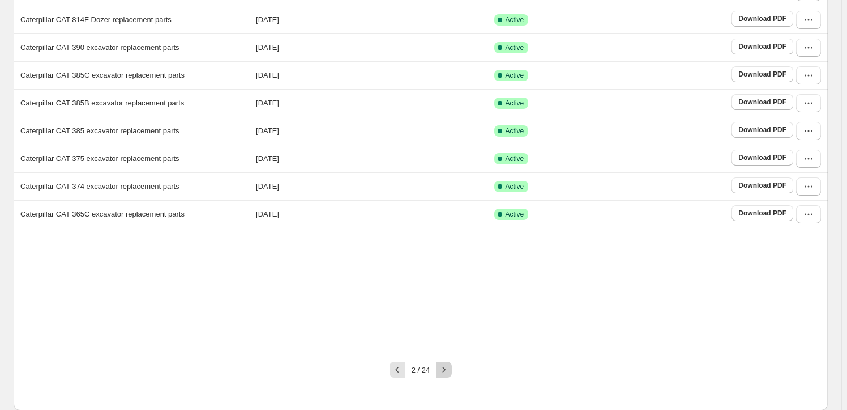
click at [444, 362] on button "button" at bounding box center [444, 369] width 16 height 16
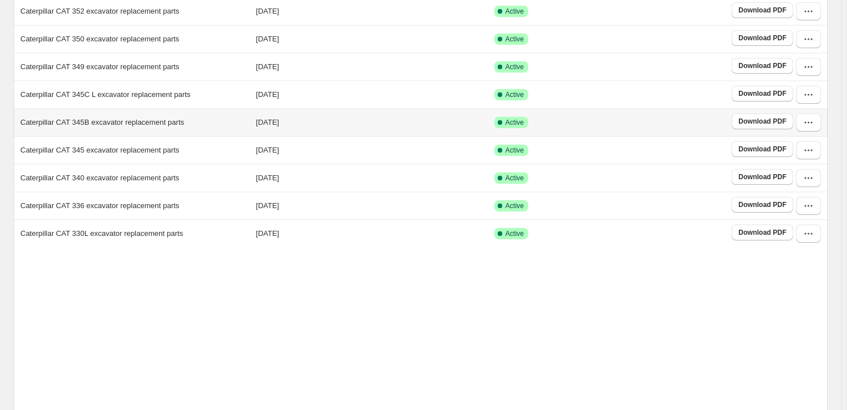
scroll to position [211, 0]
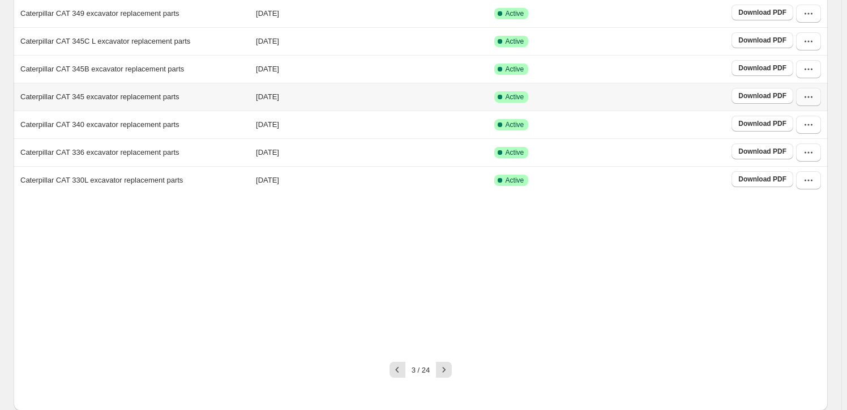
click at [808, 99] on button "button" at bounding box center [808, 97] width 25 height 18
click at [790, 194] on span "Edit" at bounding box center [784, 198] width 12 height 8
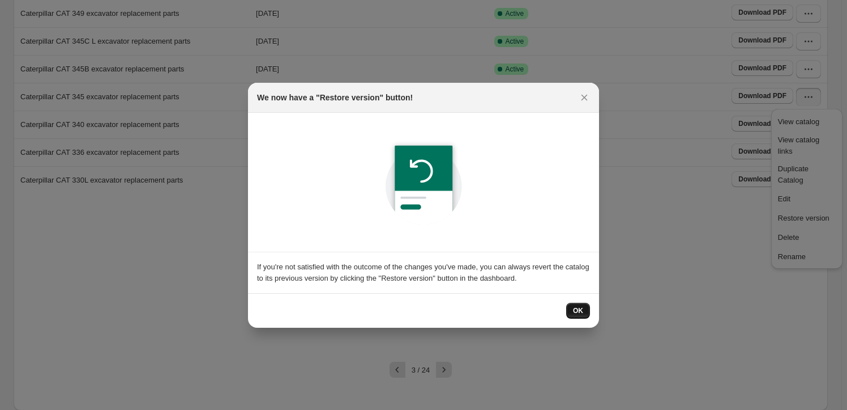
click at [583, 306] on span "OK" at bounding box center [578, 310] width 10 height 9
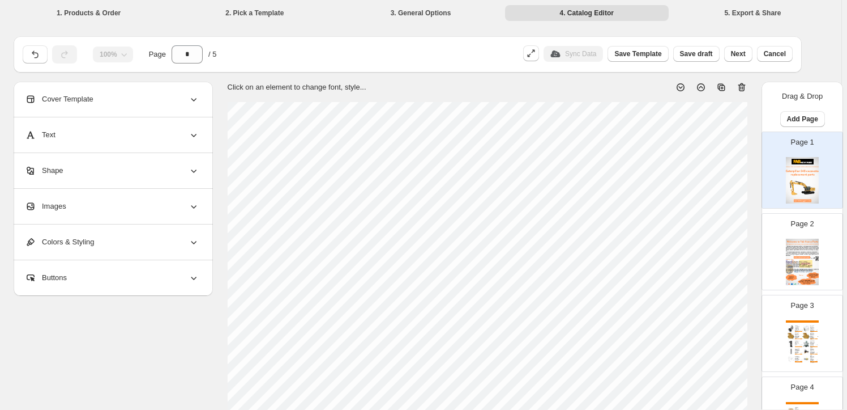
click at [119, 216] on div "Images" at bounding box center [112, 206] width 174 height 35
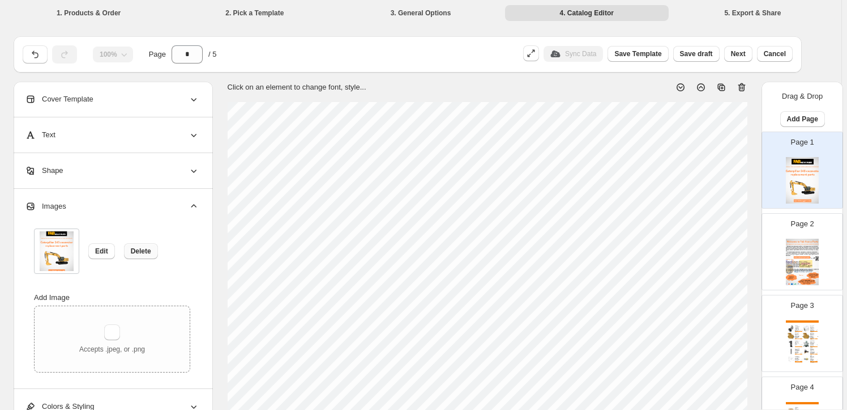
click at [143, 255] on button "Delete" at bounding box center [141, 251] width 34 height 16
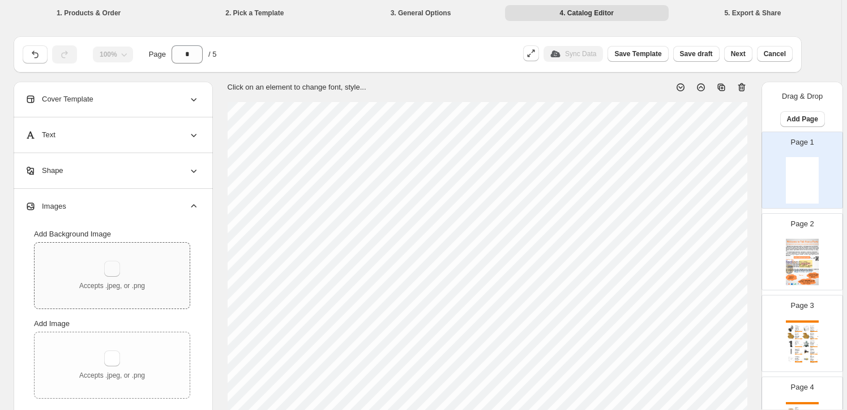
click at [113, 270] on button "button" at bounding box center [112, 269] width 16 height 16
type input "**********"
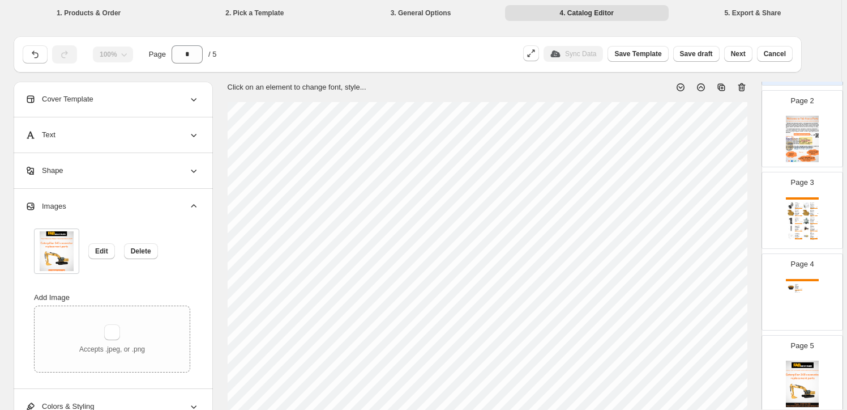
scroll to position [154, 0]
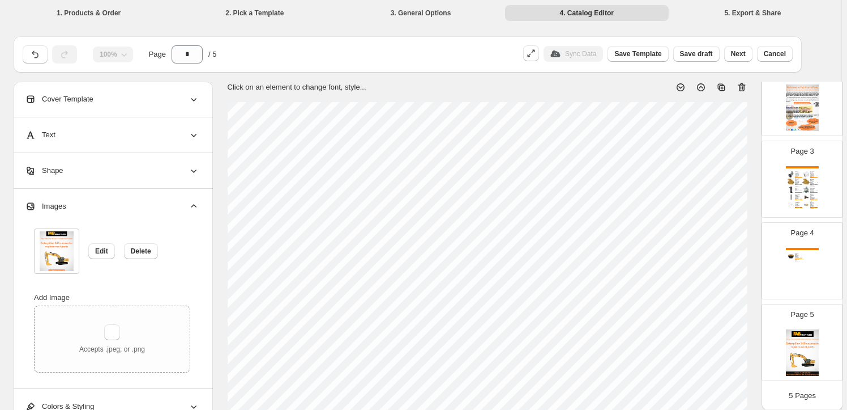
click at [809, 339] on img at bounding box center [802, 352] width 33 height 46
type input "*"
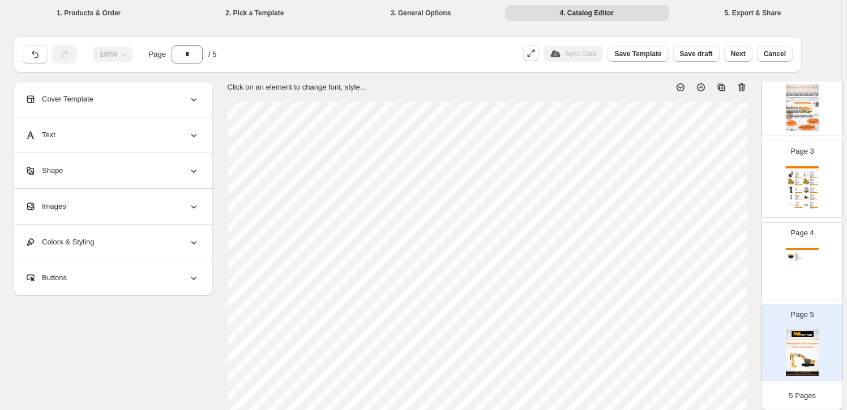
click at [133, 205] on div "Images" at bounding box center [112, 206] width 174 height 35
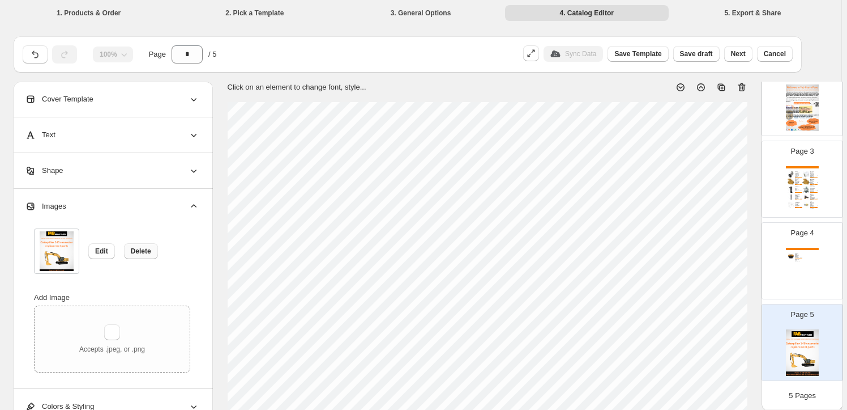
click at [144, 250] on span "Delete" at bounding box center [141, 250] width 20 height 9
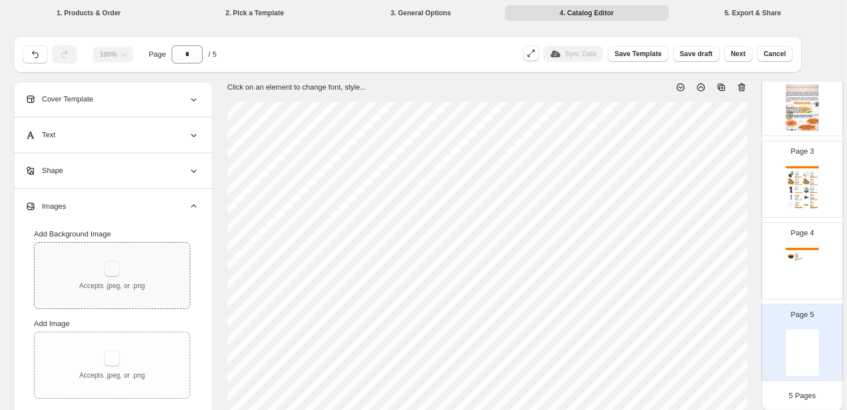
click at [120, 266] on button "button" at bounding box center [112, 269] width 16 height 16
type input "**********"
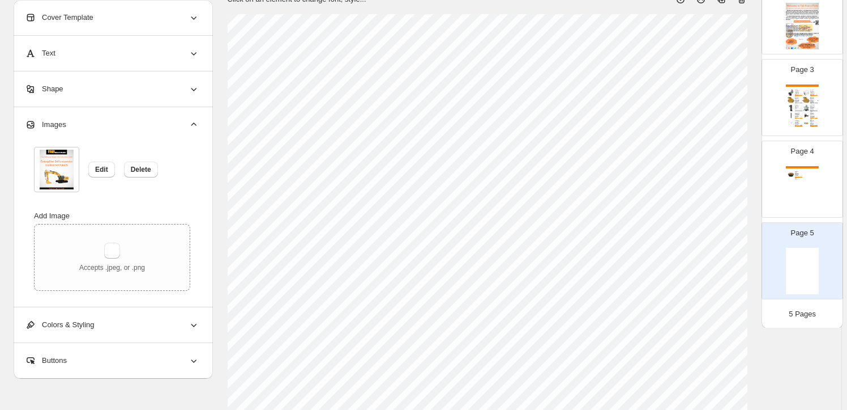
scroll to position [0, 0]
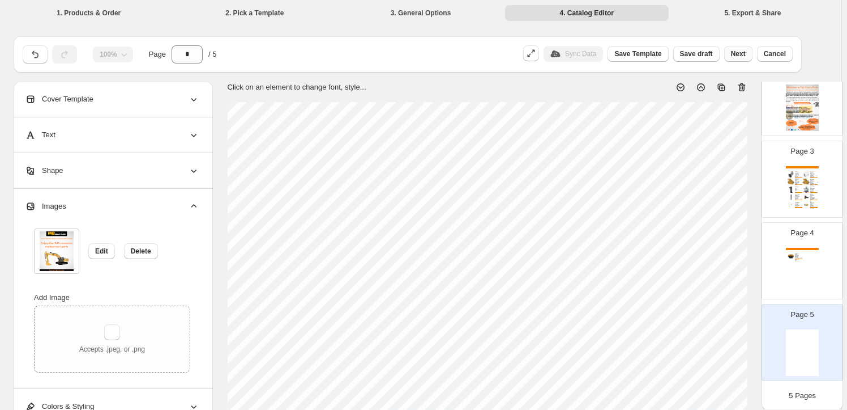
click at [744, 55] on span "Next" at bounding box center [738, 53] width 15 height 9
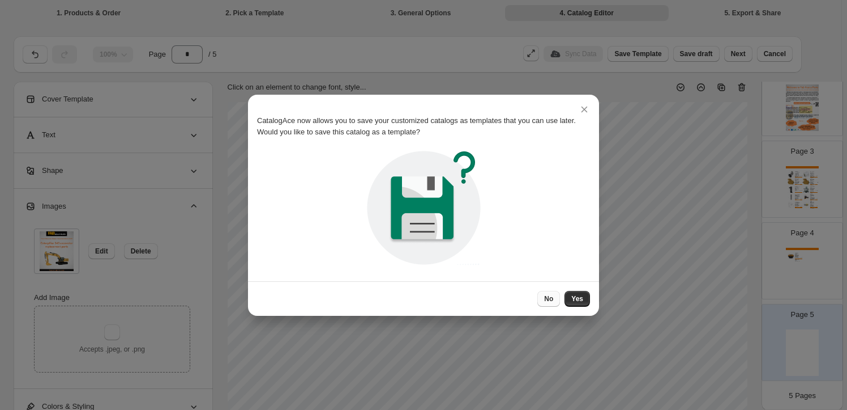
click at [551, 300] on span "No" at bounding box center [548, 298] width 9 height 9
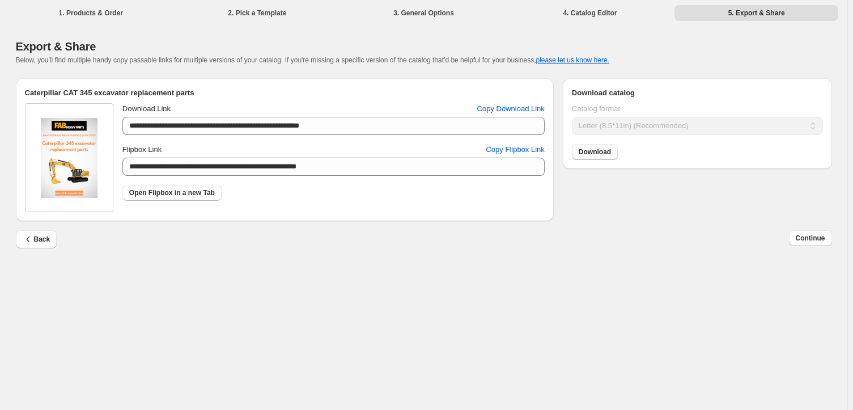
click at [589, 158] on link "Download" at bounding box center [595, 152] width 46 height 16
click at [820, 240] on span "Continue" at bounding box center [809, 237] width 29 height 9
